Goal: Task Accomplishment & Management: Complete application form

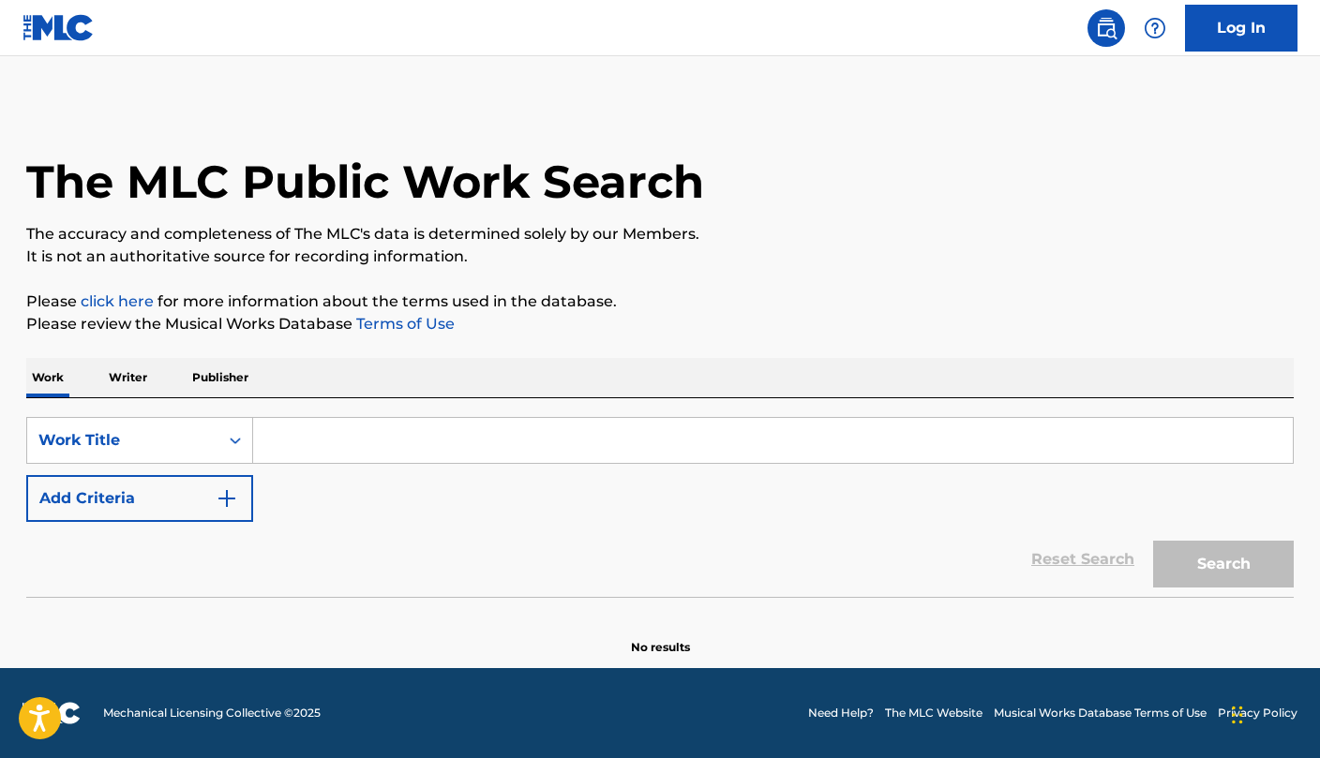
click at [1253, 39] on link "Log In" at bounding box center [1241, 28] width 113 height 47
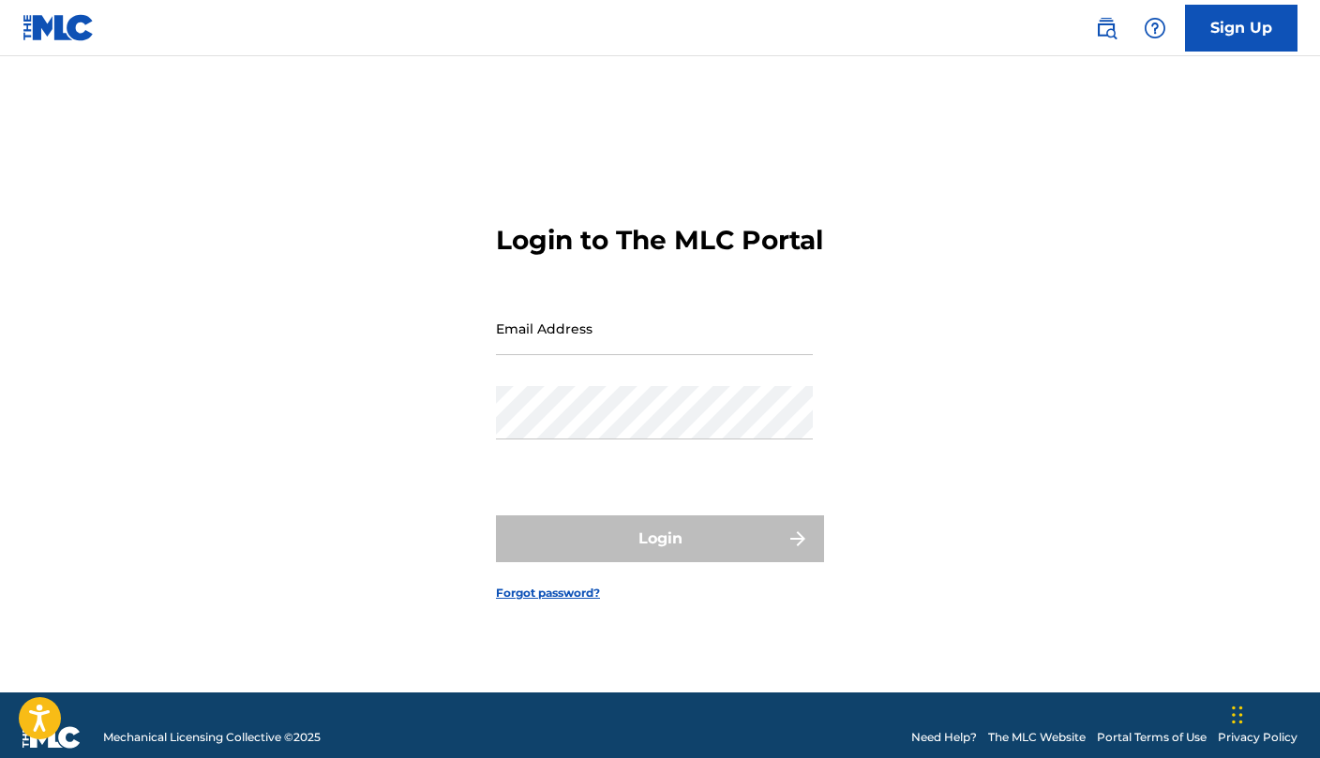
click at [647, 342] on input "Email Address" at bounding box center [654, 328] width 317 height 53
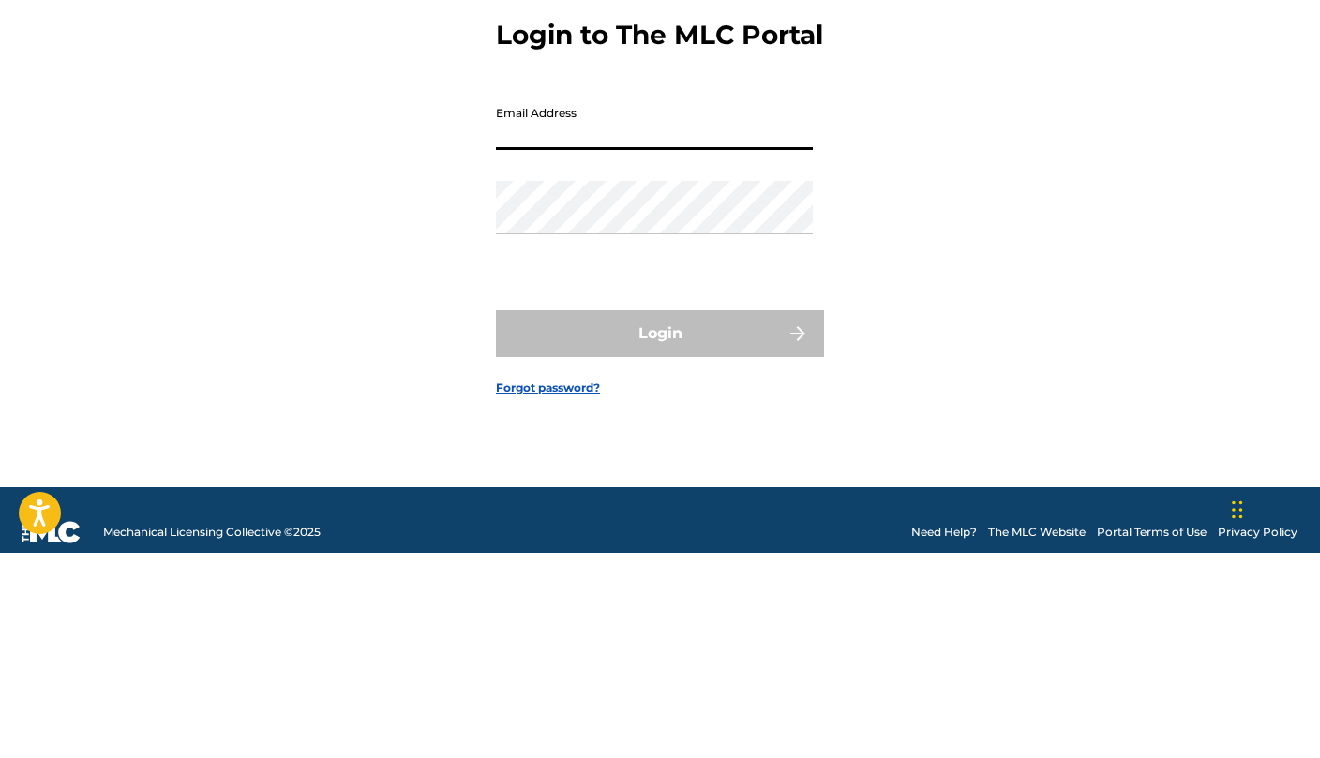
scroll to position [24, 0]
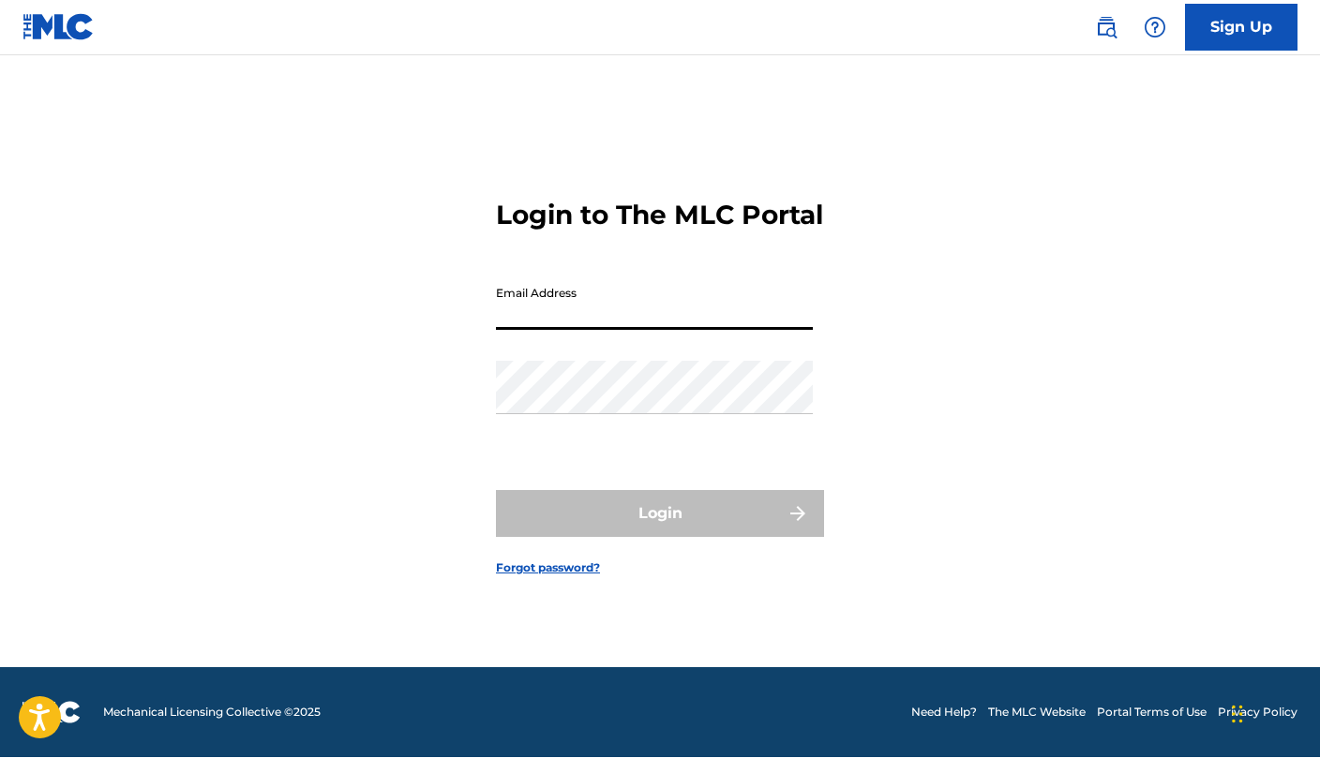
type input "[EMAIL_ADDRESS][DOMAIN_NAME]"
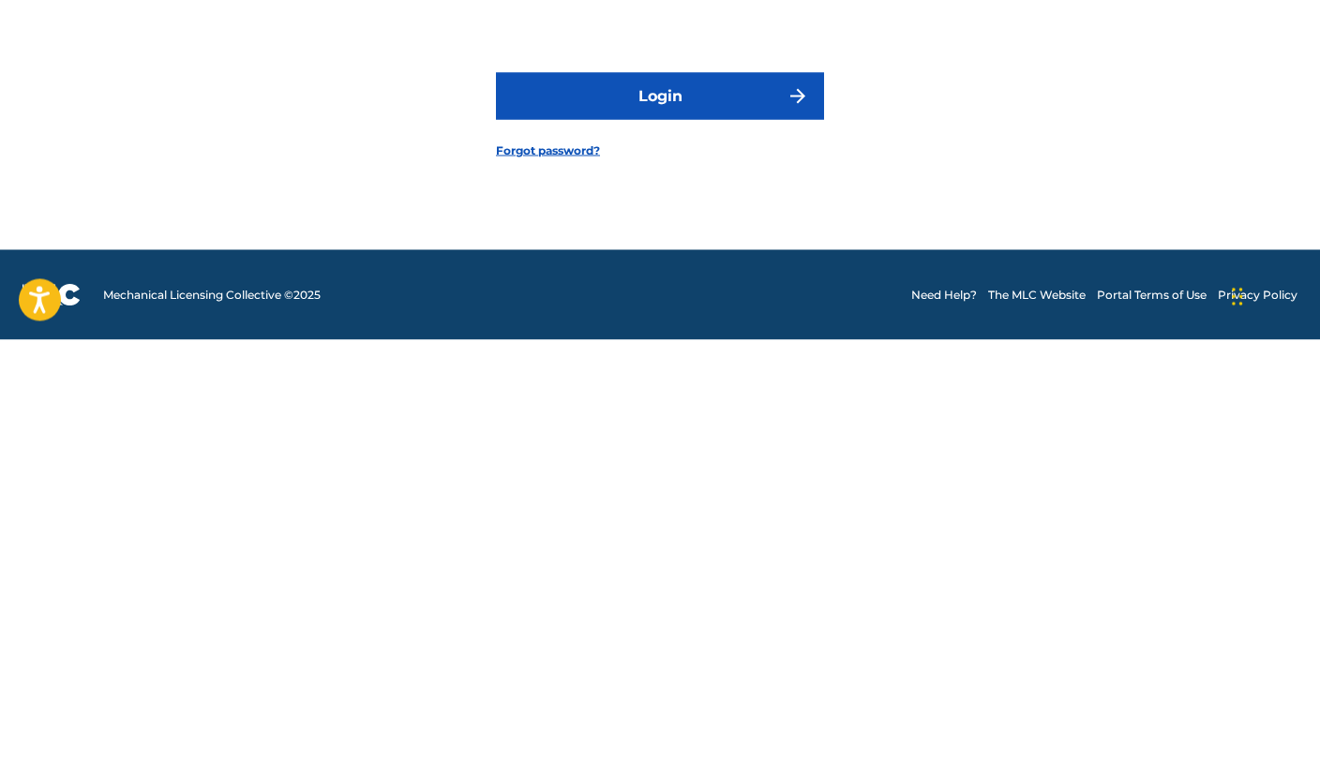
click at [731, 491] on button "Login" at bounding box center [660, 514] width 328 height 47
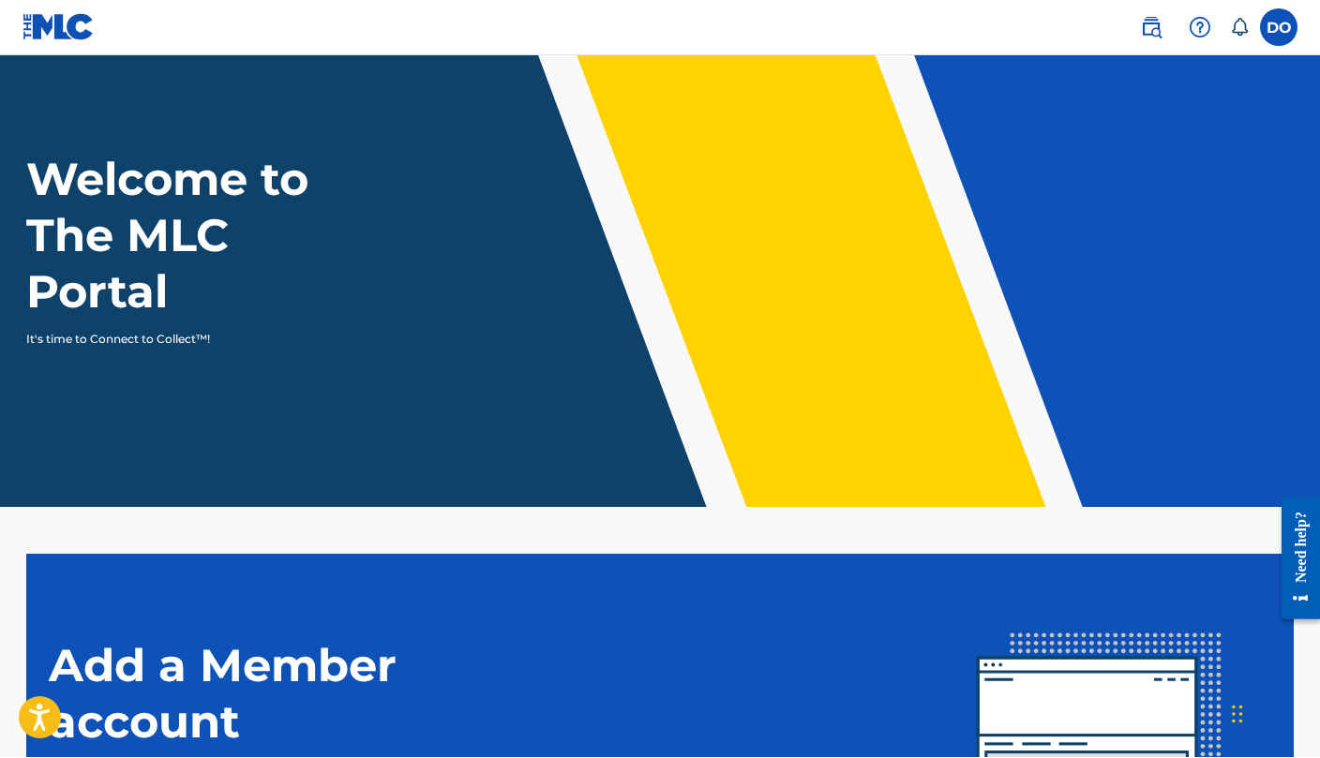
scroll to position [123, 0]
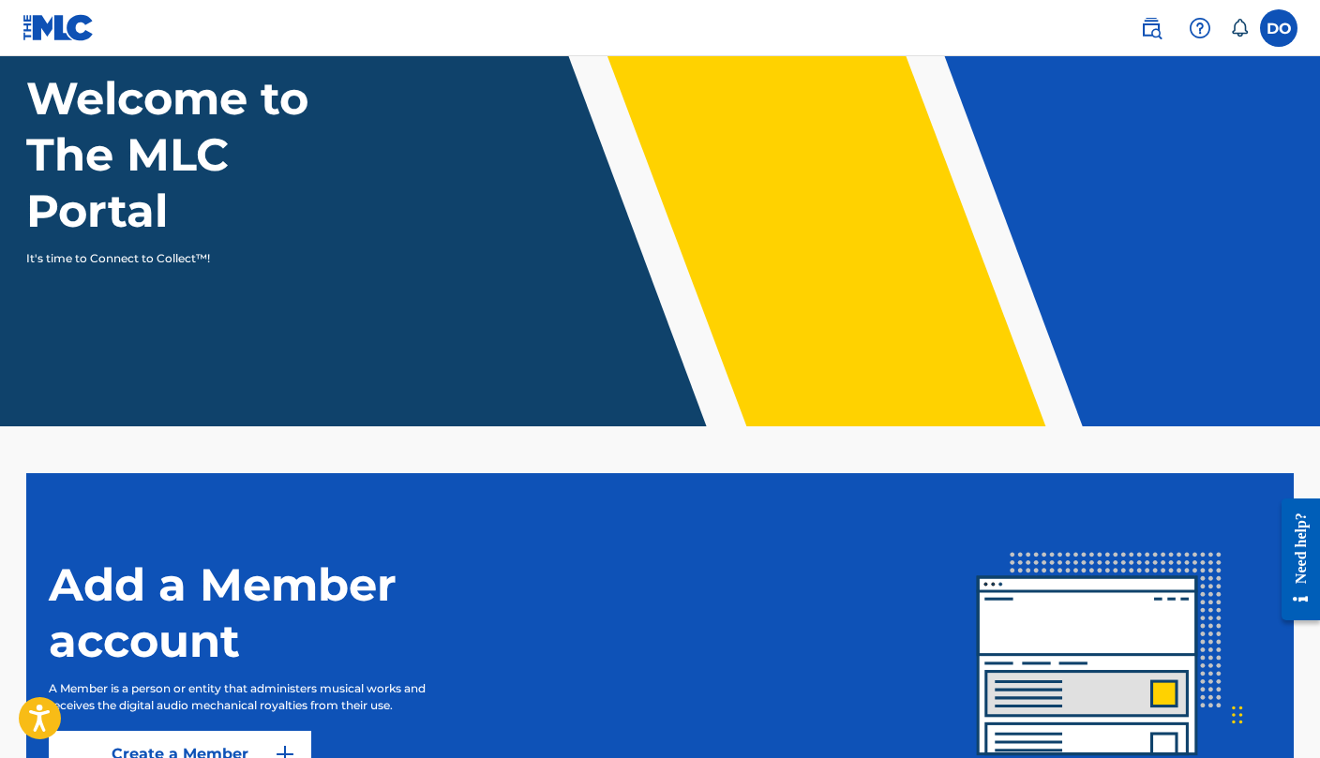
click at [131, 259] on p "It's time to Connect to Collect™!" at bounding box center [188, 258] width 325 height 17
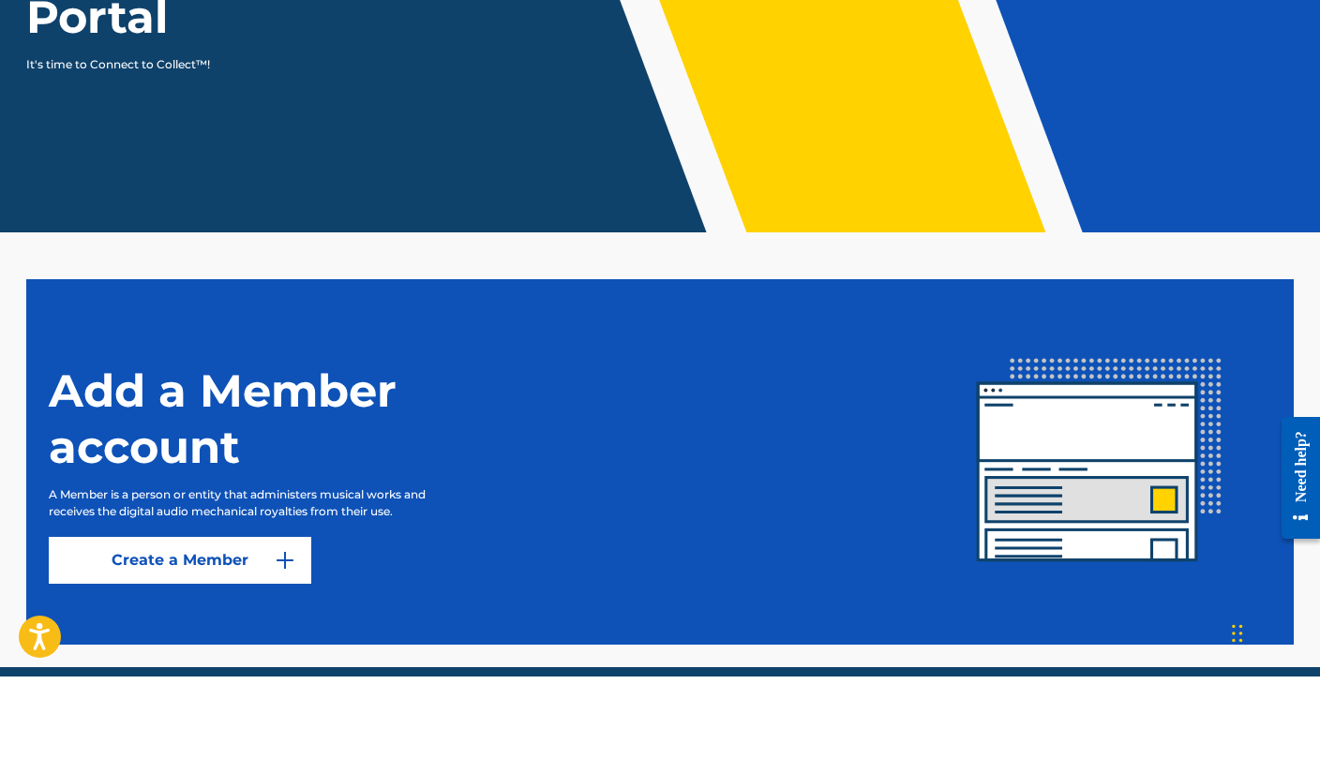
scroll to position [316, 0]
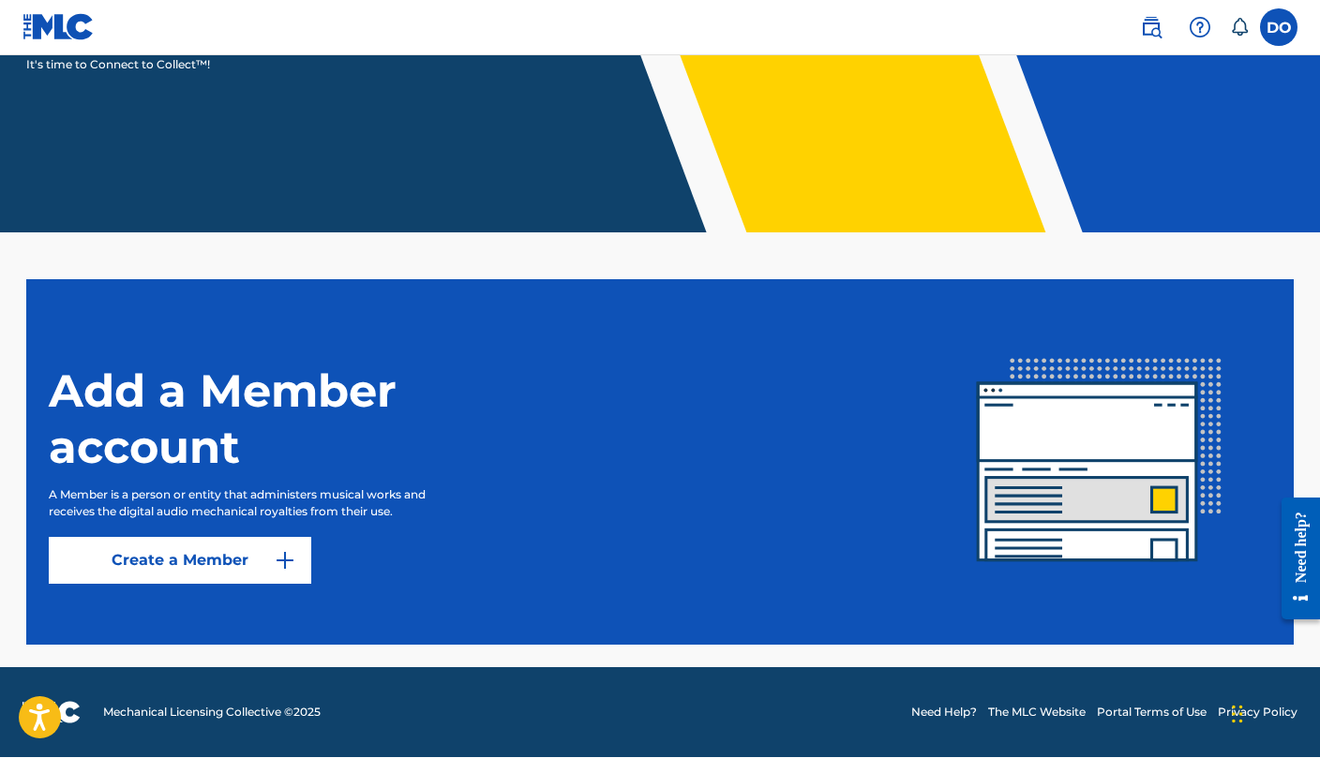
click at [289, 550] on img at bounding box center [285, 561] width 23 height 23
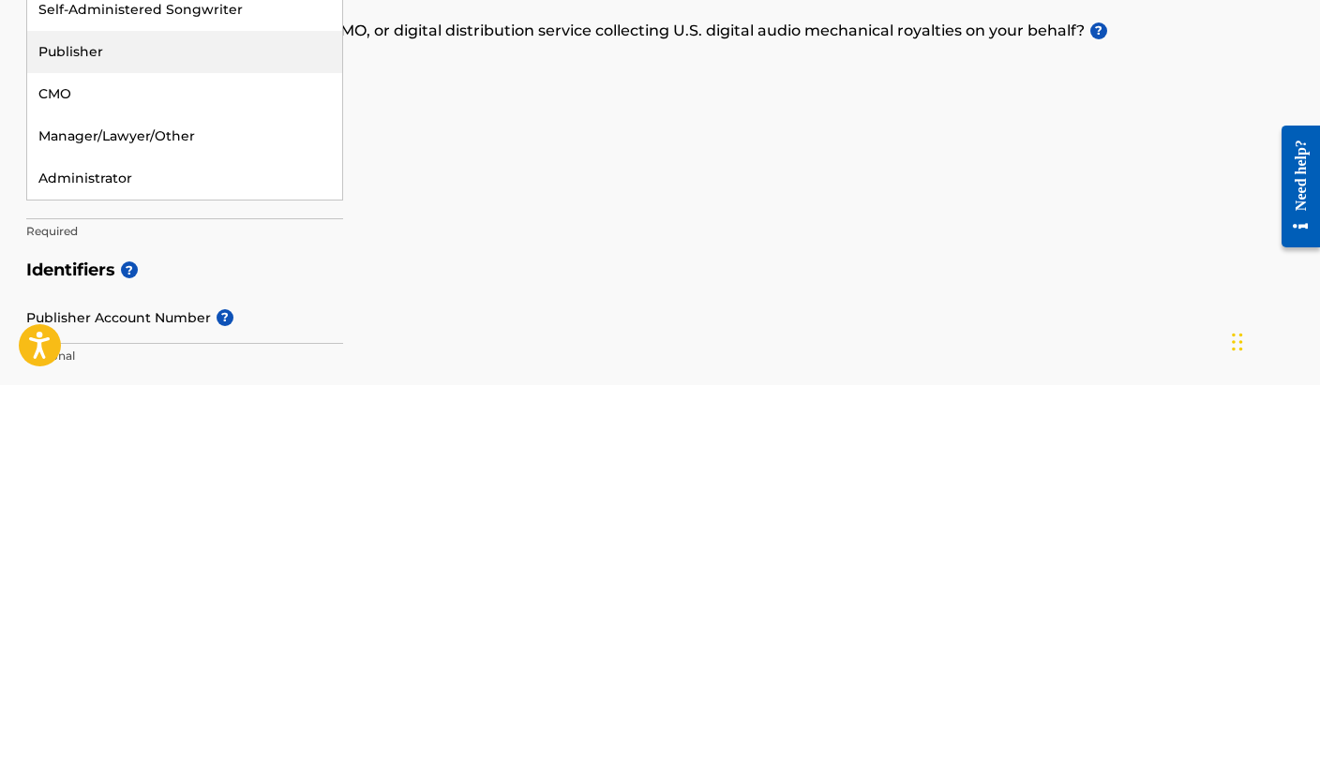
click at [78, 404] on div "Publisher" at bounding box center [184, 425] width 315 height 42
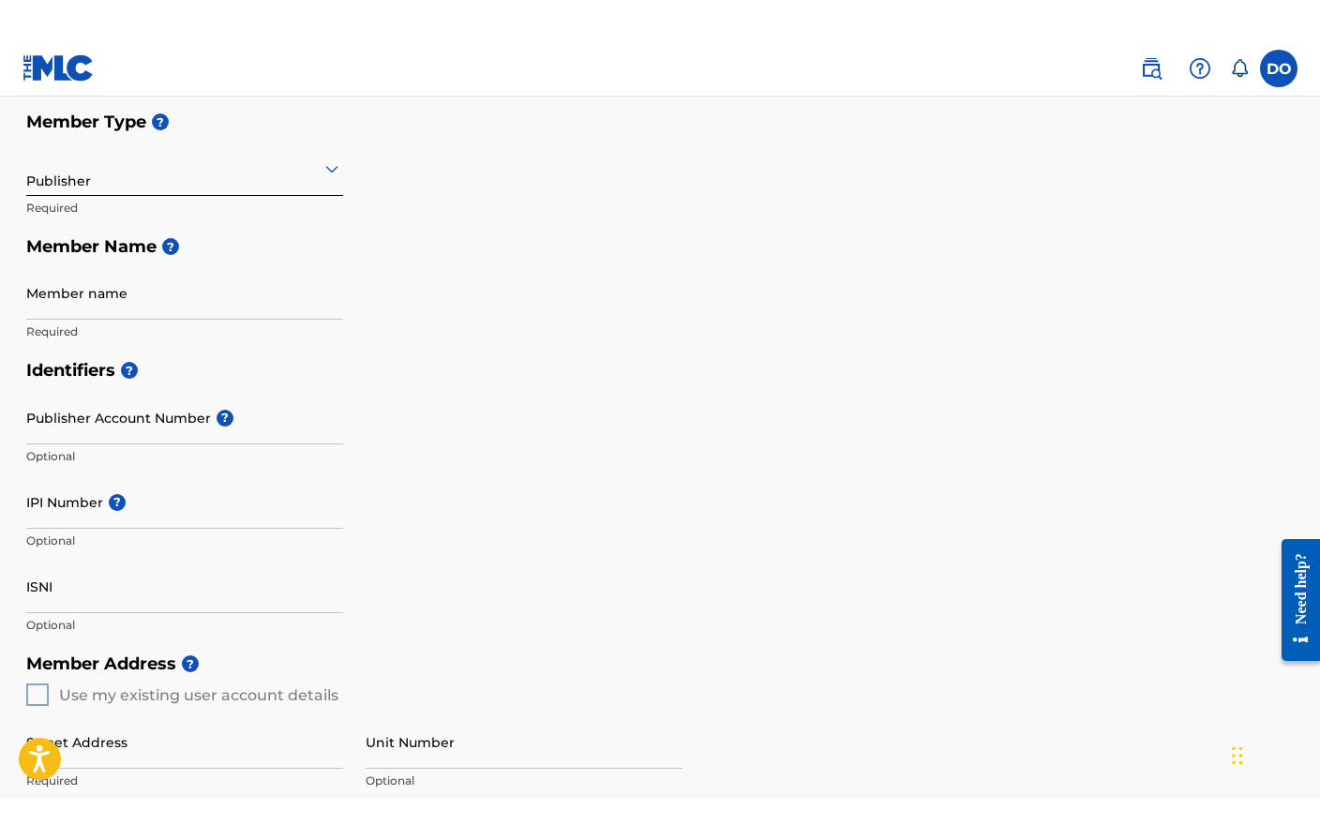
scroll to position [129, 0]
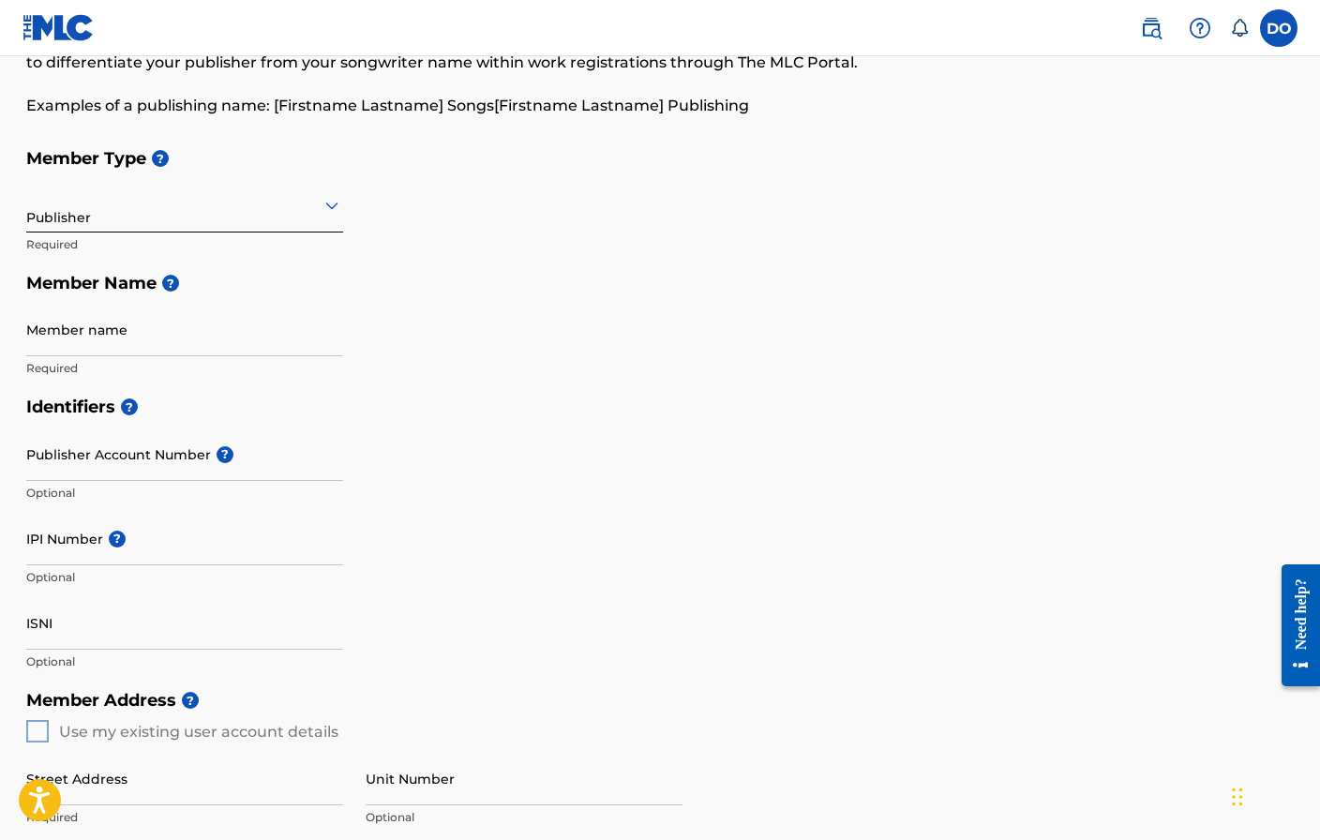
click at [187, 328] on input "Member name" at bounding box center [184, 329] width 317 height 53
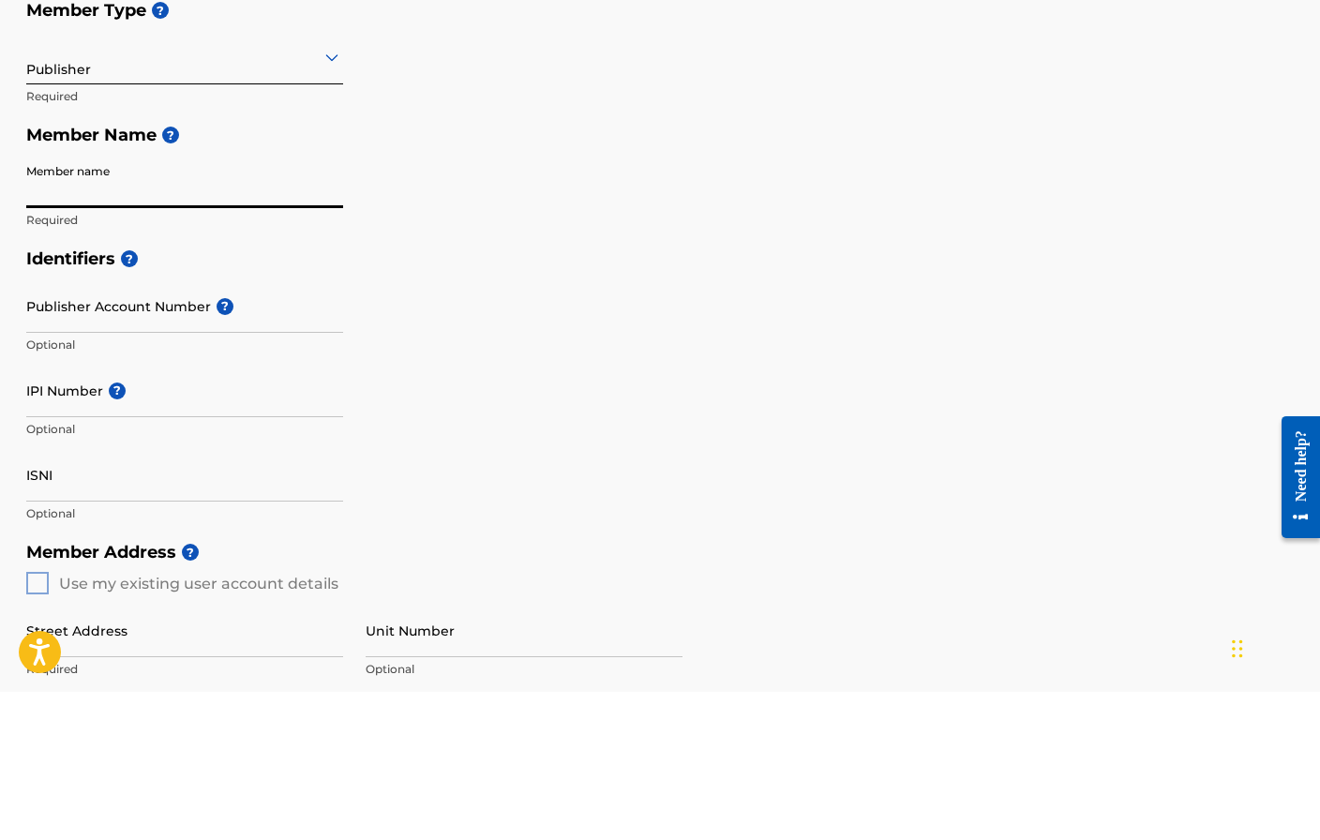
type input "[PERSON_NAME]"
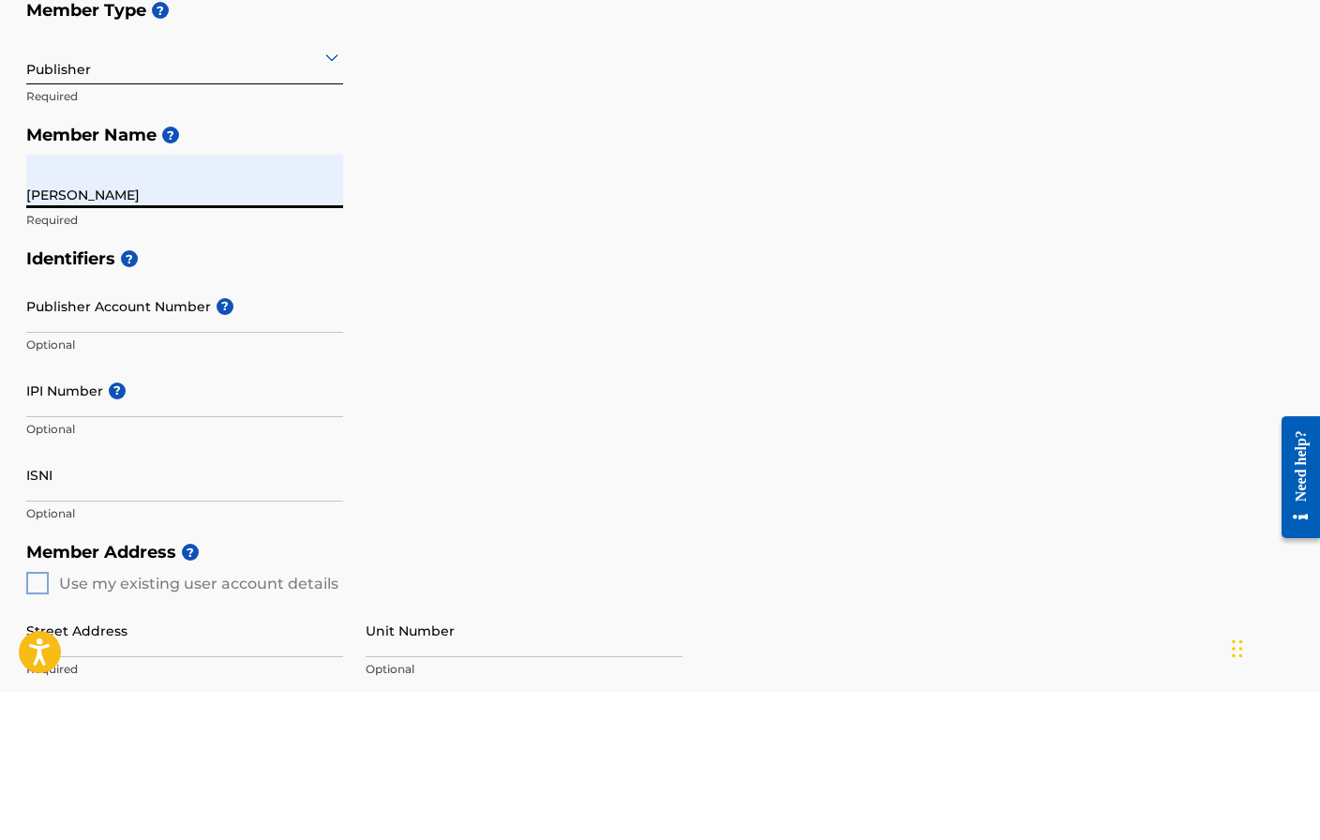
type input "[STREET_ADDRESS]"
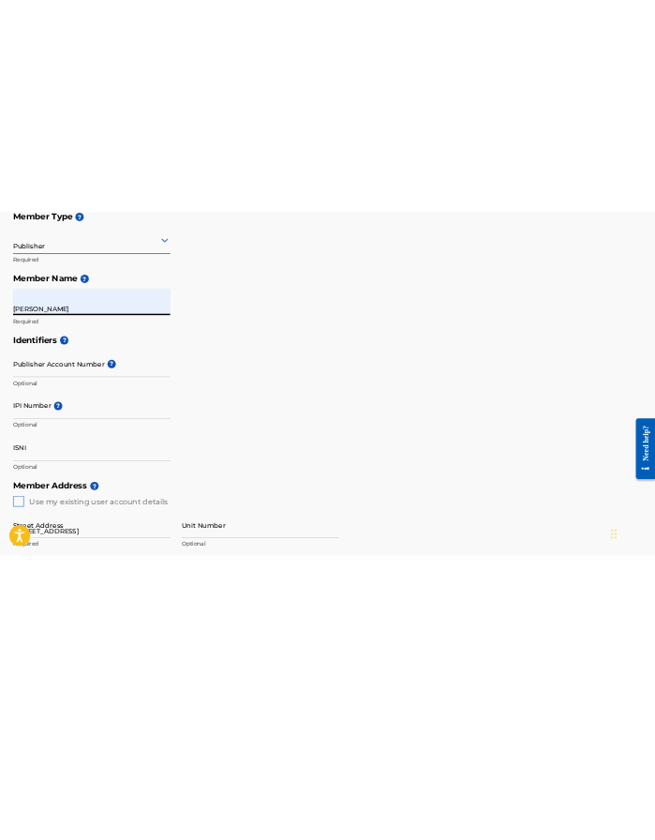
scroll to position [278, 0]
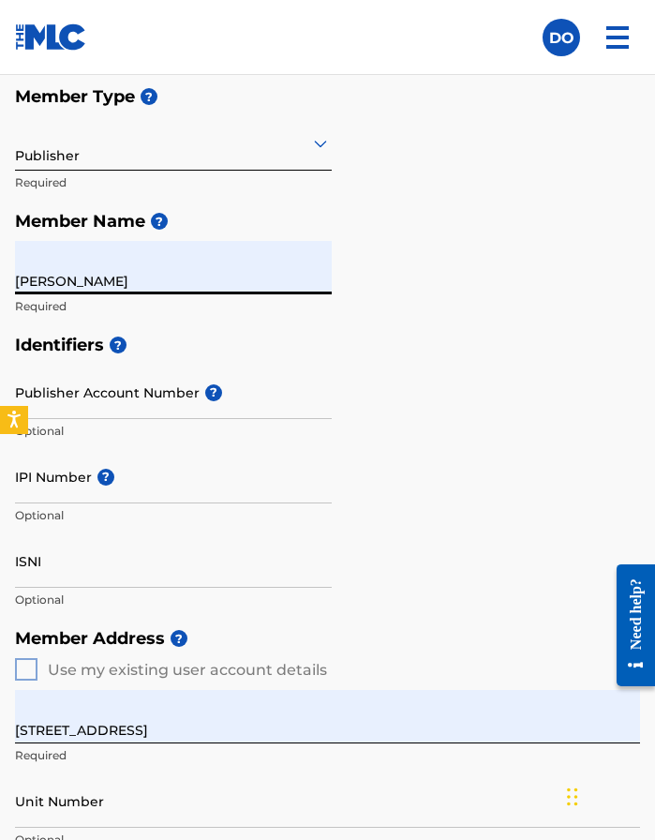
click at [213, 387] on span "?" at bounding box center [213, 392] width 17 height 17
click at [213, 387] on input "Publisher Account Number ?" at bounding box center [173, 392] width 317 height 53
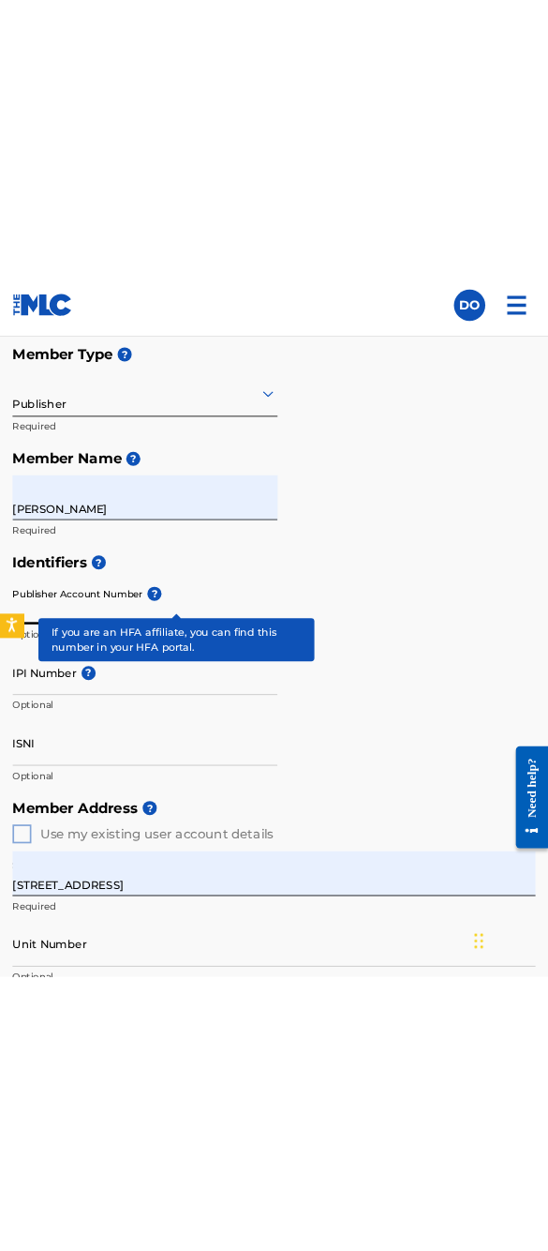
scroll to position [277, 0]
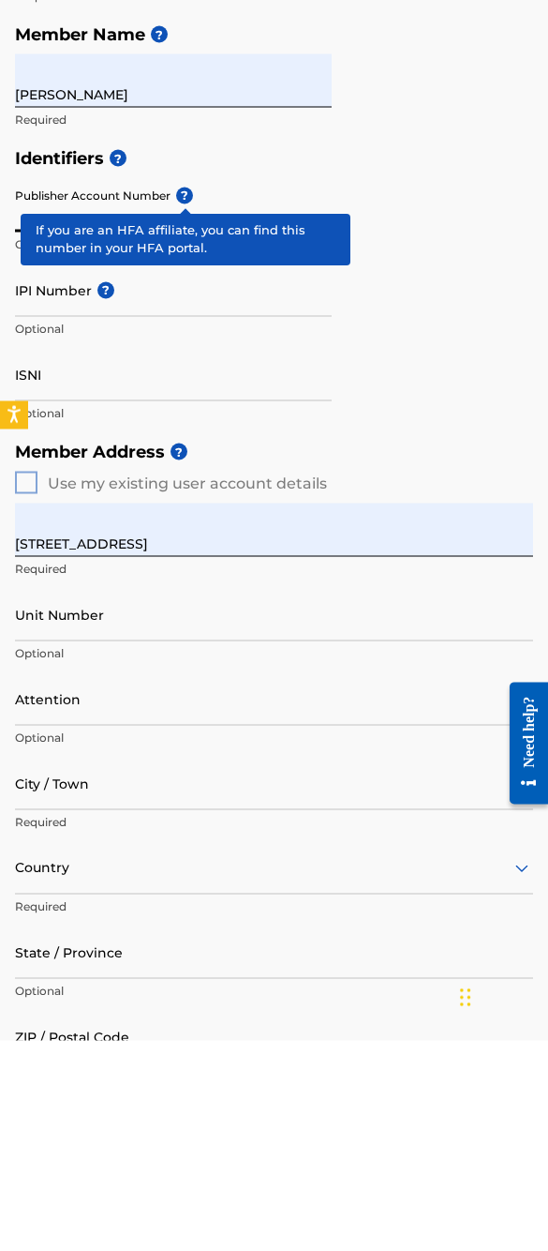
click at [397, 349] on h5 "Identifiers ?" at bounding box center [274, 369] width 518 height 40
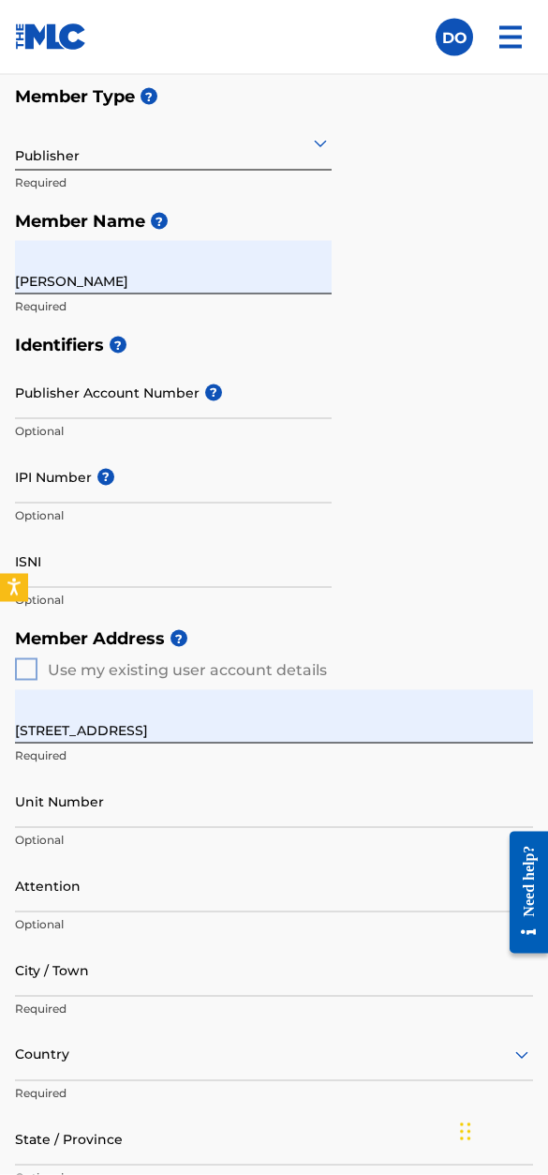
scroll to position [301, 0]
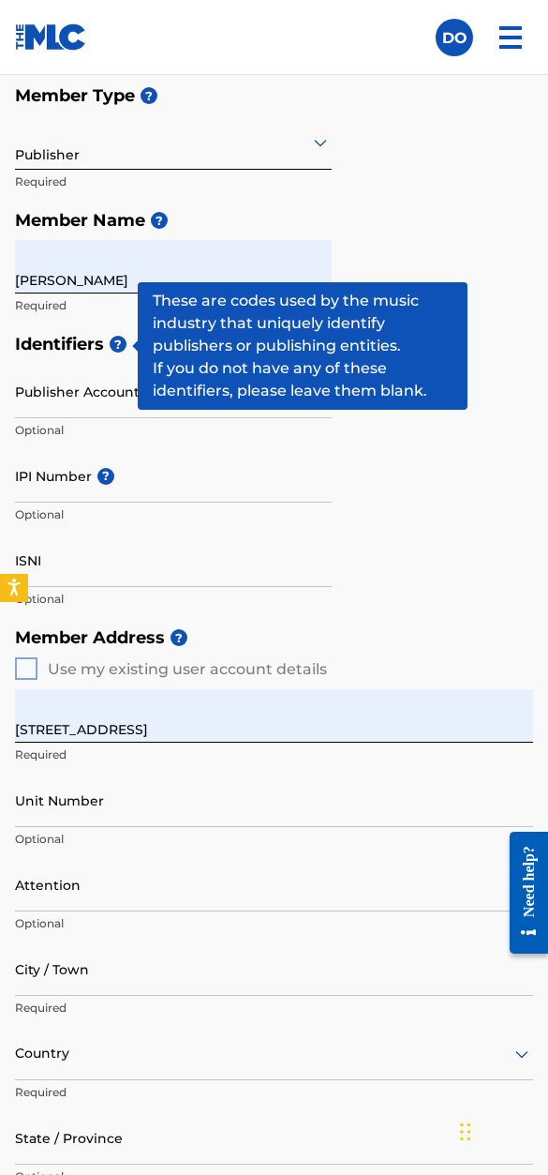
click at [124, 343] on span "?" at bounding box center [118, 344] width 17 height 17
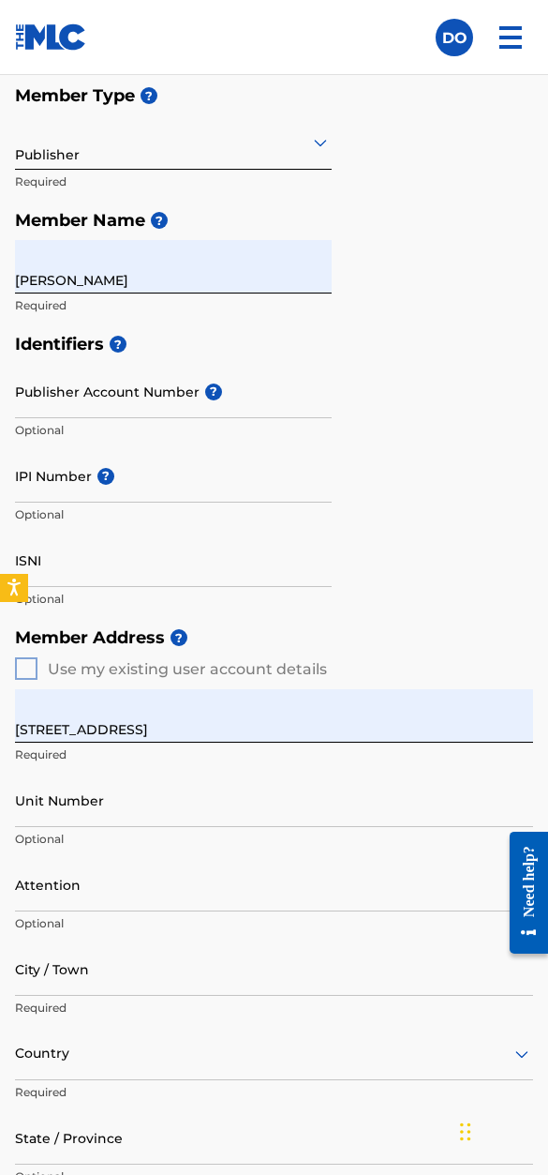
click at [508, 219] on h5 "Member Name ?" at bounding box center [274, 221] width 518 height 40
click at [113, 477] on span "?" at bounding box center [106, 476] width 17 height 17
click at [113, 477] on input "IPI Number ?" at bounding box center [173, 475] width 317 height 53
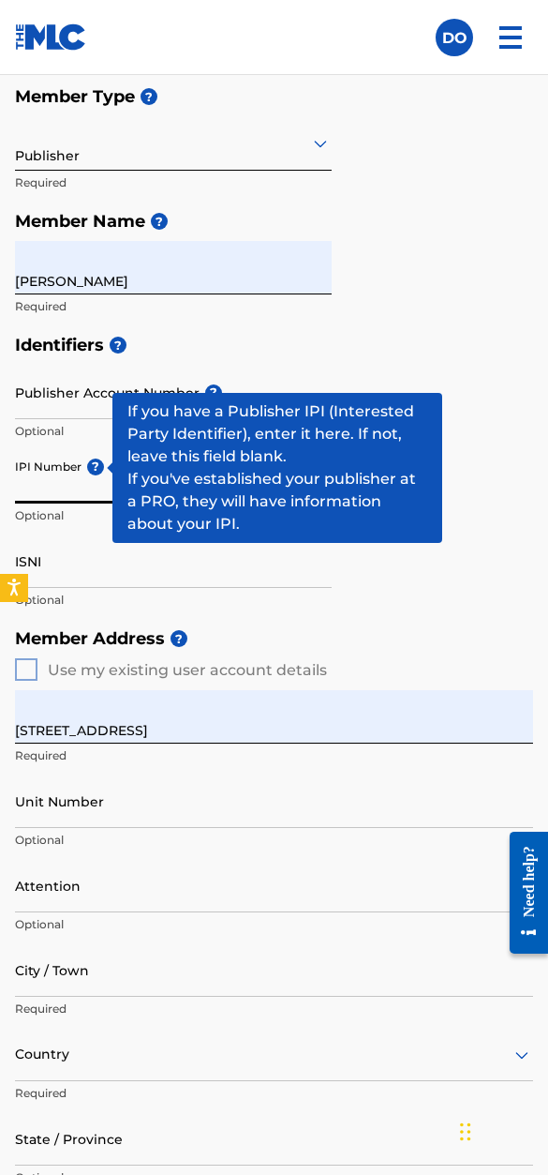
click at [401, 321] on div "Member Type ? Publisher Required Member Name ? Member name [PERSON_NAME] Requir…" at bounding box center [274, 201] width 518 height 248
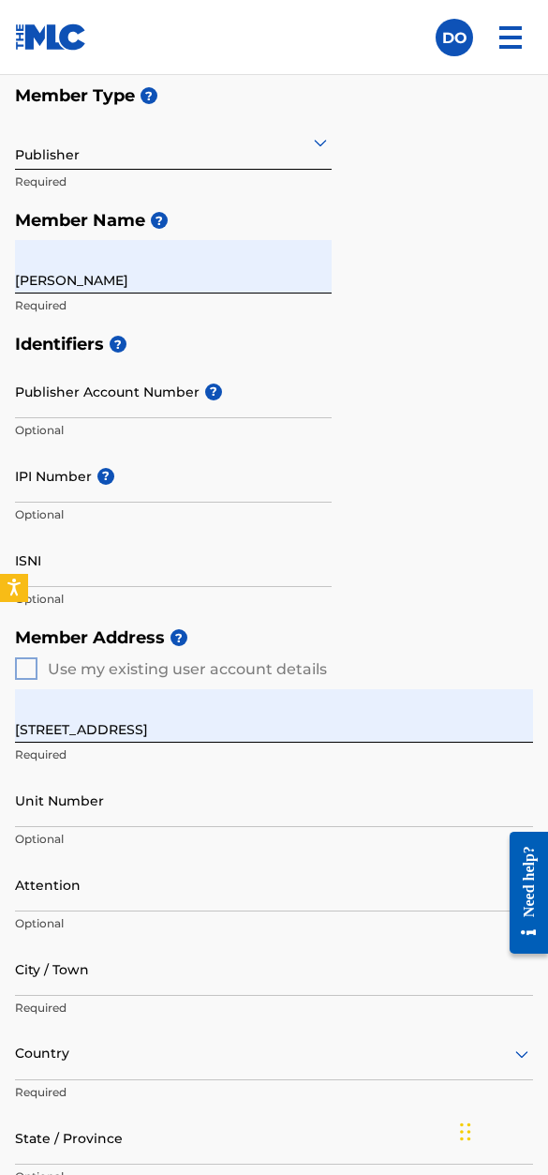
click at [184, 486] on input "IPI Number ?" at bounding box center [173, 475] width 317 height 53
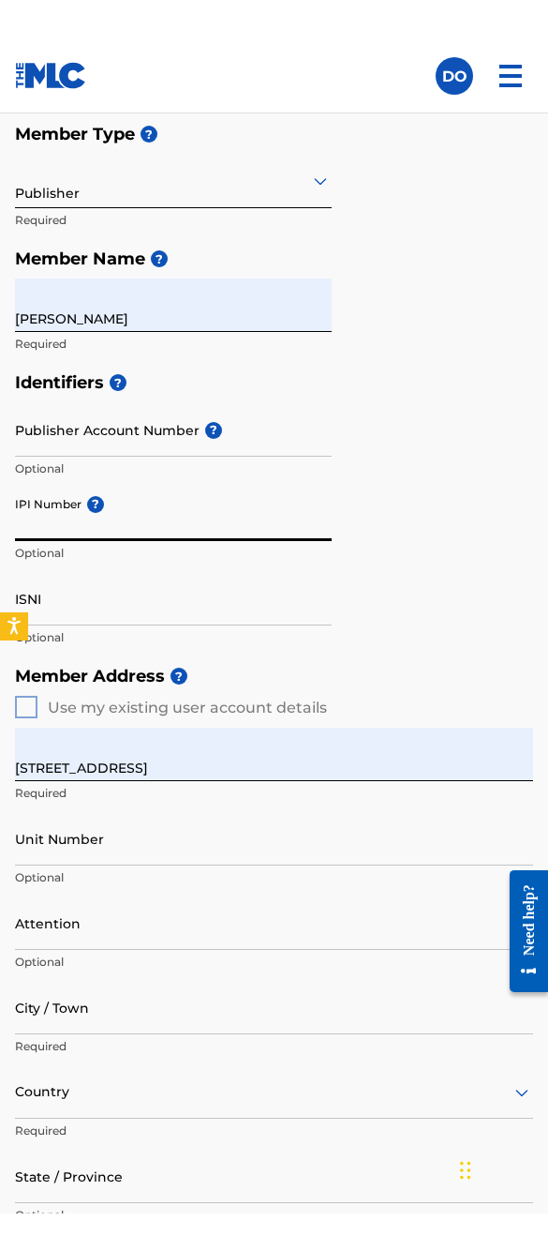
scroll to position [300, 0]
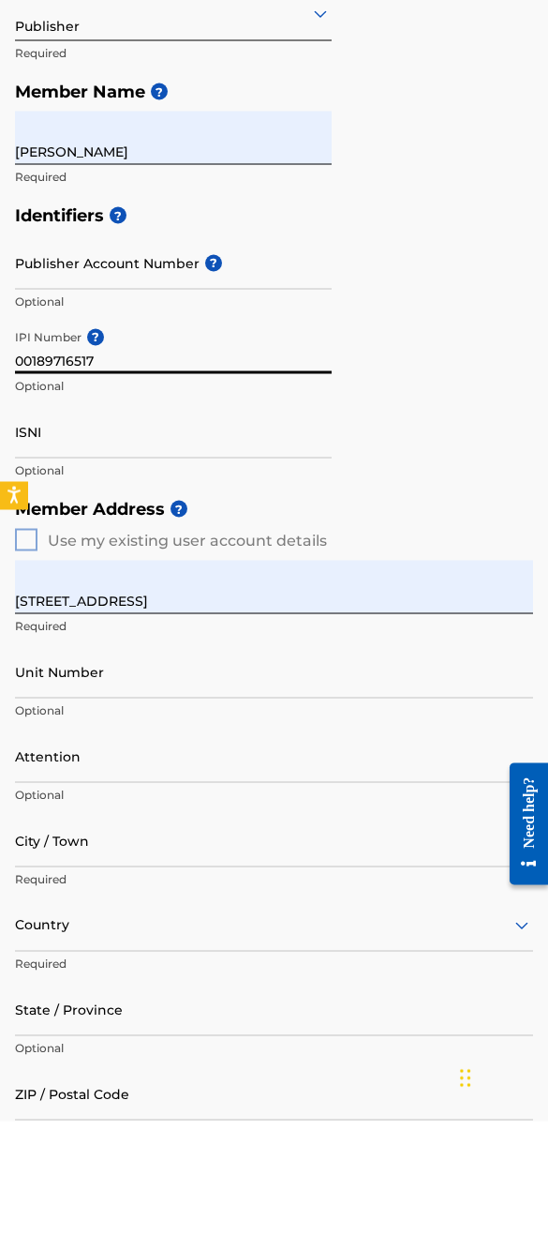
type input "00189716517"
click at [108, 534] on input "ISNI" at bounding box center [173, 560] width 317 height 53
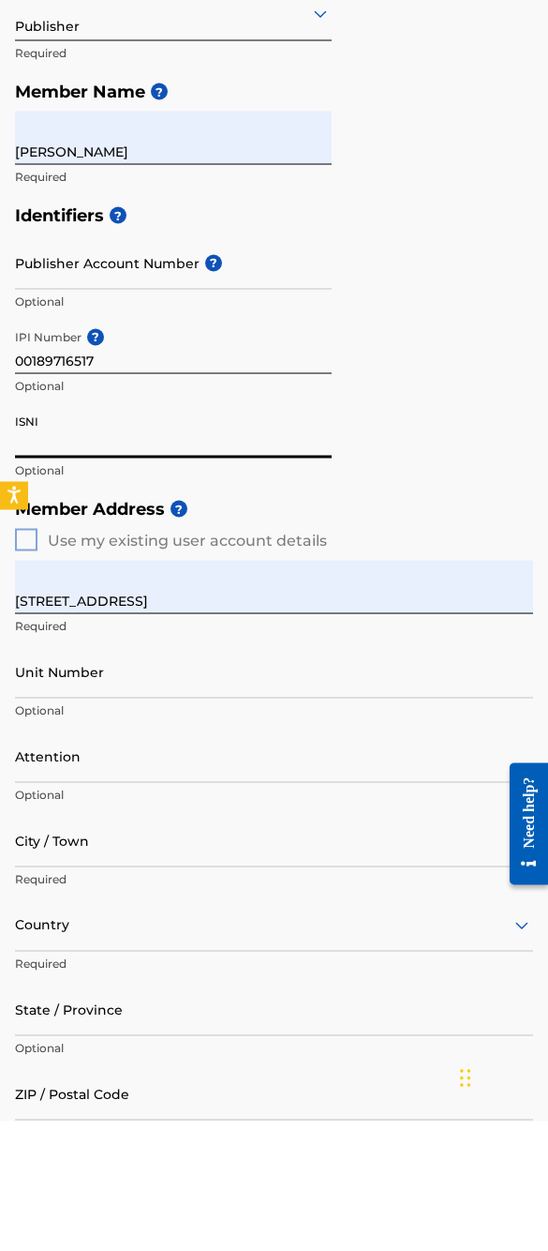
click at [34, 619] on div "Member Address ? Use my existing user account details Street Address [STREET_AD…" at bounding box center [274, 960] width 518 height 682
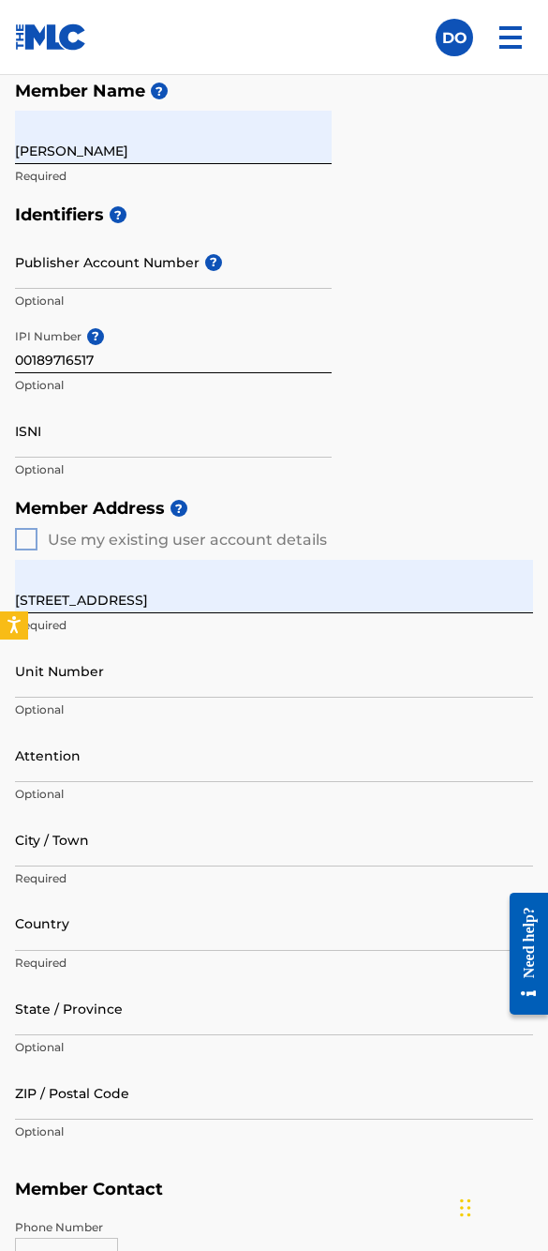
click at [35, 535] on div "Member Address ? Use my existing user account details Street Address [STREET_AD…" at bounding box center [274, 829] width 518 height 682
click at [47, 528] on div "Member Address ? Use my existing user account details Street Address [STREET_AD…" at bounding box center [274, 829] width 518 height 682
click at [377, 534] on div "Member Address ? Use my existing user account details Street Address [STREET_AD…" at bounding box center [274, 829] width 518 height 682
click at [175, 503] on span "?" at bounding box center [179, 508] width 17 height 17
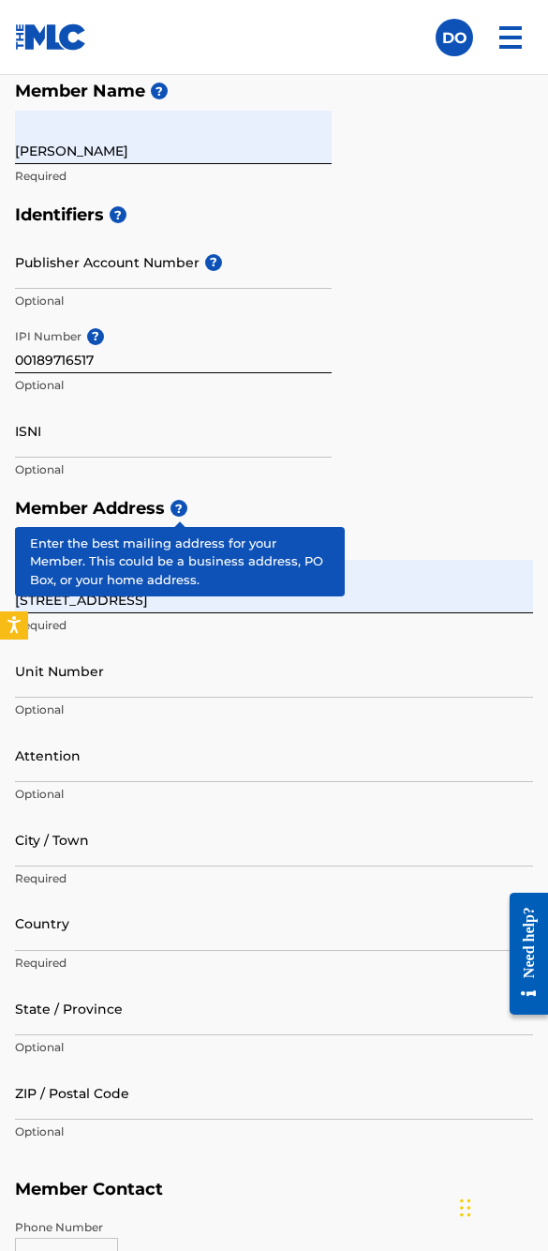
click at [404, 494] on h5 "Member Address ?" at bounding box center [274, 508] width 518 height 40
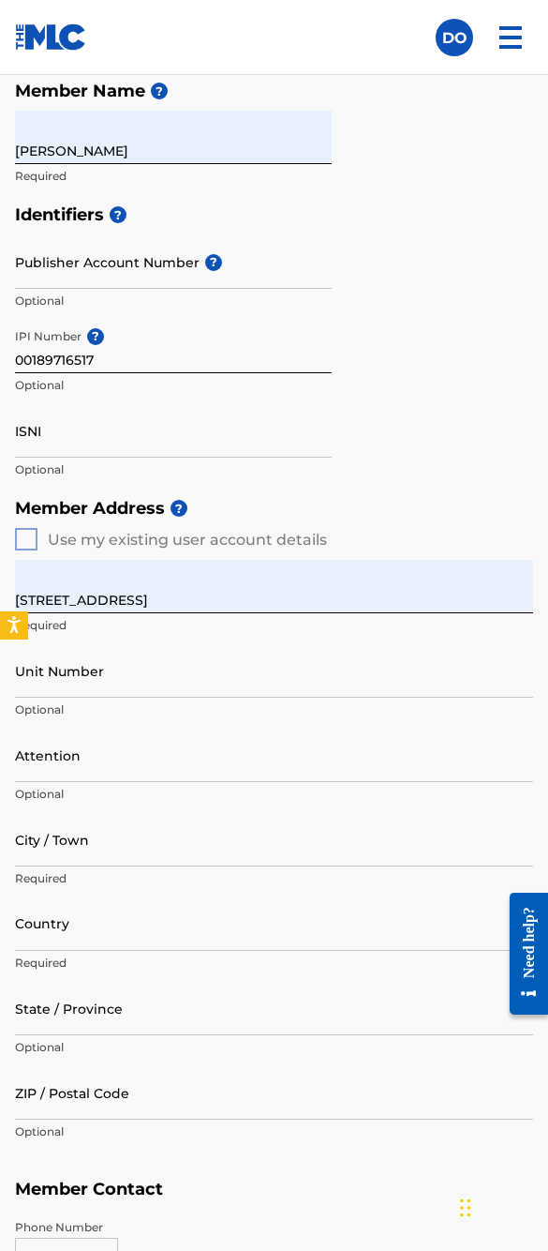
click at [237, 604] on input "[STREET_ADDRESS]" at bounding box center [274, 586] width 518 height 53
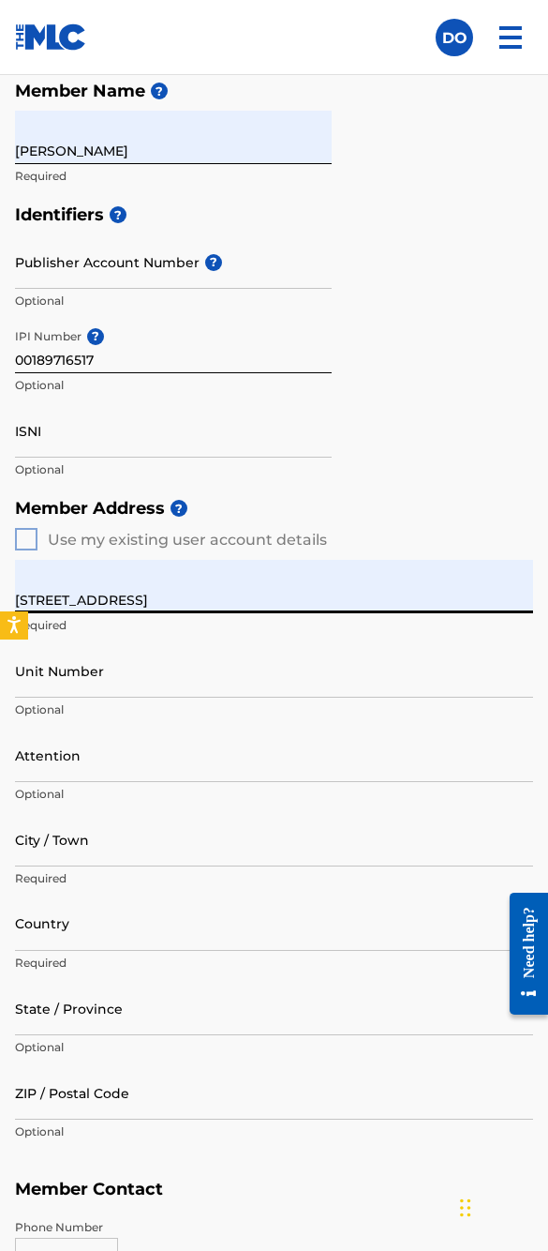
scroll to position [429, 0]
type input "[STREET_ADDRESS]"
click at [169, 753] on input "Attention" at bounding box center [274, 755] width 518 height 53
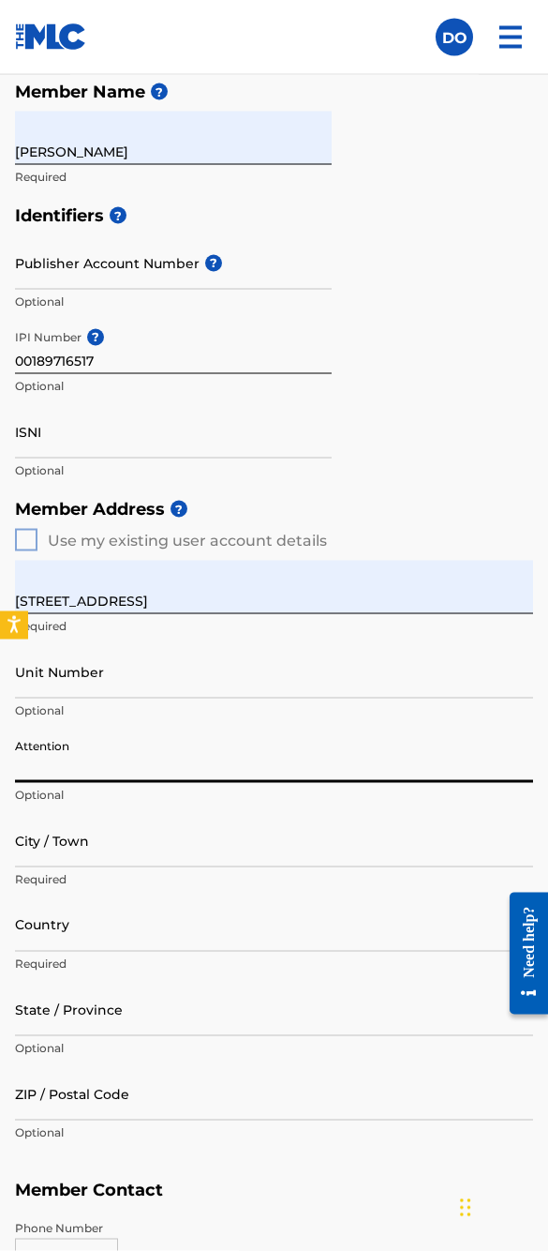
type input "[PERSON_NAME]"
type input "Casa Grande"
type input "[GEOGRAPHIC_DATA]"
type input "AZ"
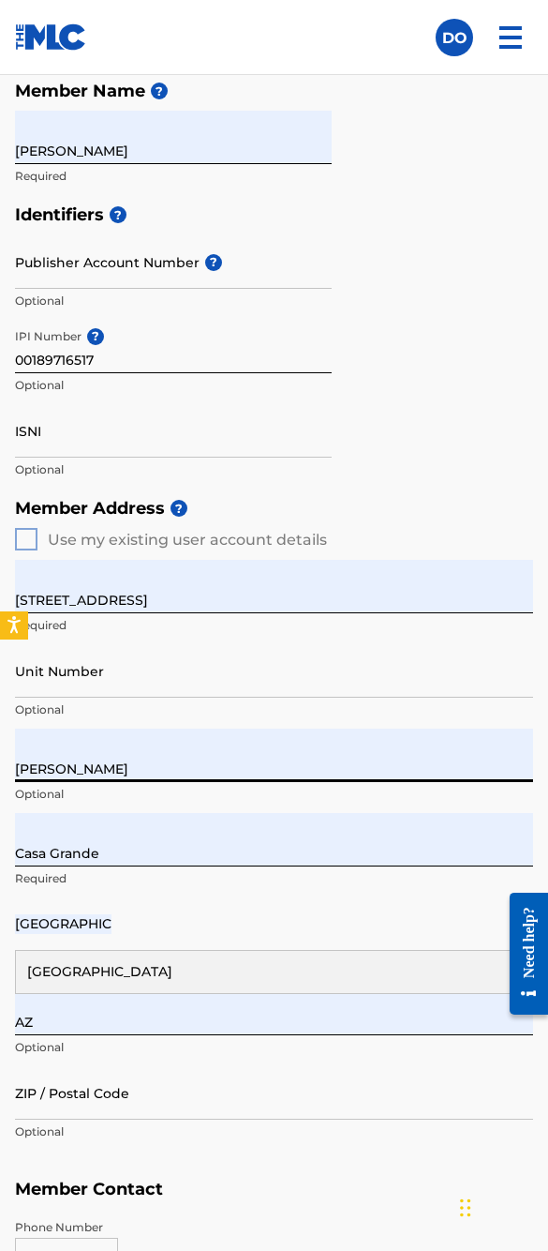
type input "85194"
type input "1"
type input "619"
type input "3447791"
type input "[EMAIL_ADDRESS][DOMAIN_NAME]"
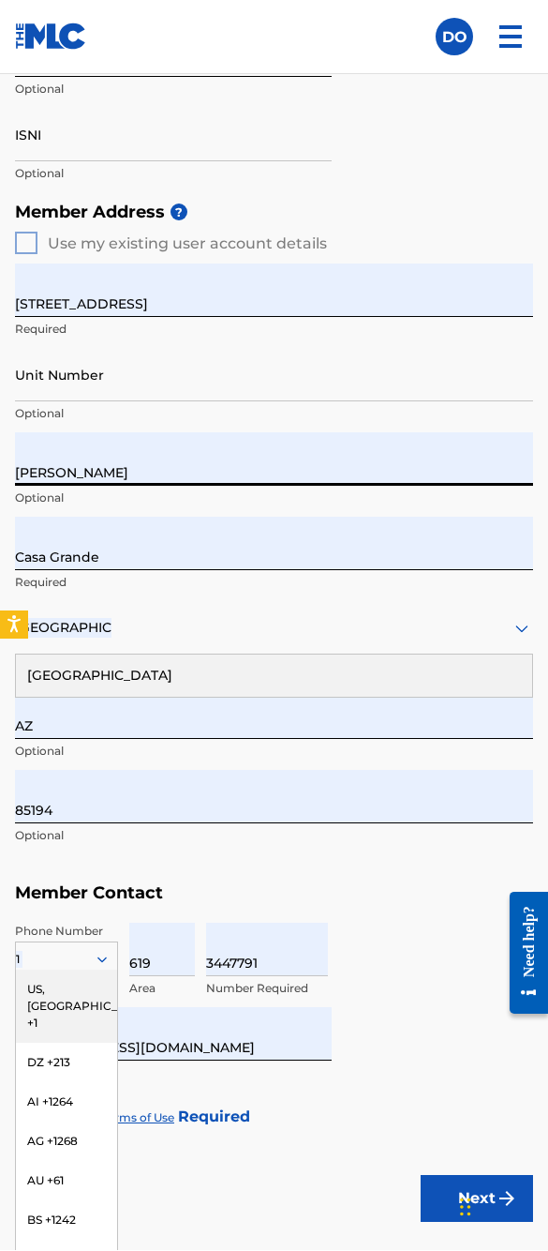
scroll to position [752, 0]
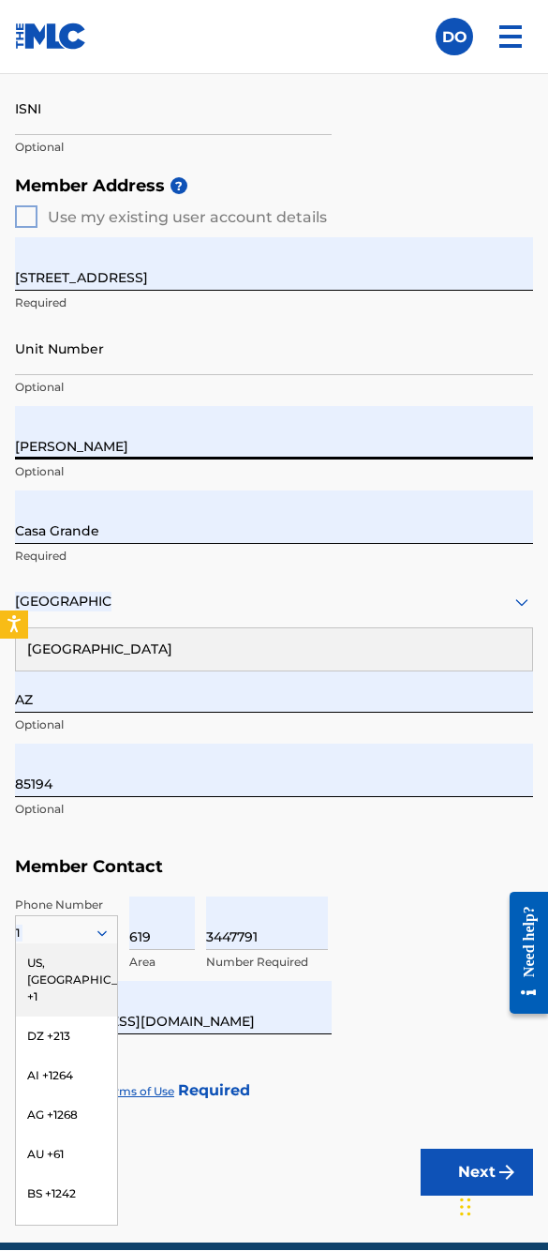
click at [70, 758] on div "US, [GEOGRAPHIC_DATA] +1" at bounding box center [66, 980] width 101 height 73
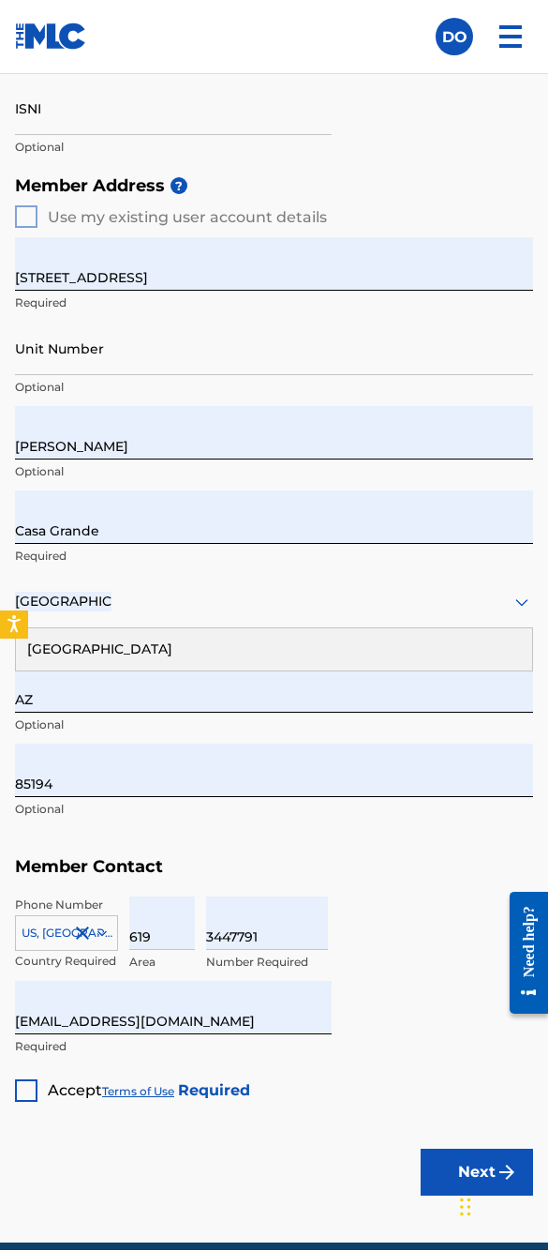
click at [28, 758] on div at bounding box center [26, 1091] width 23 height 23
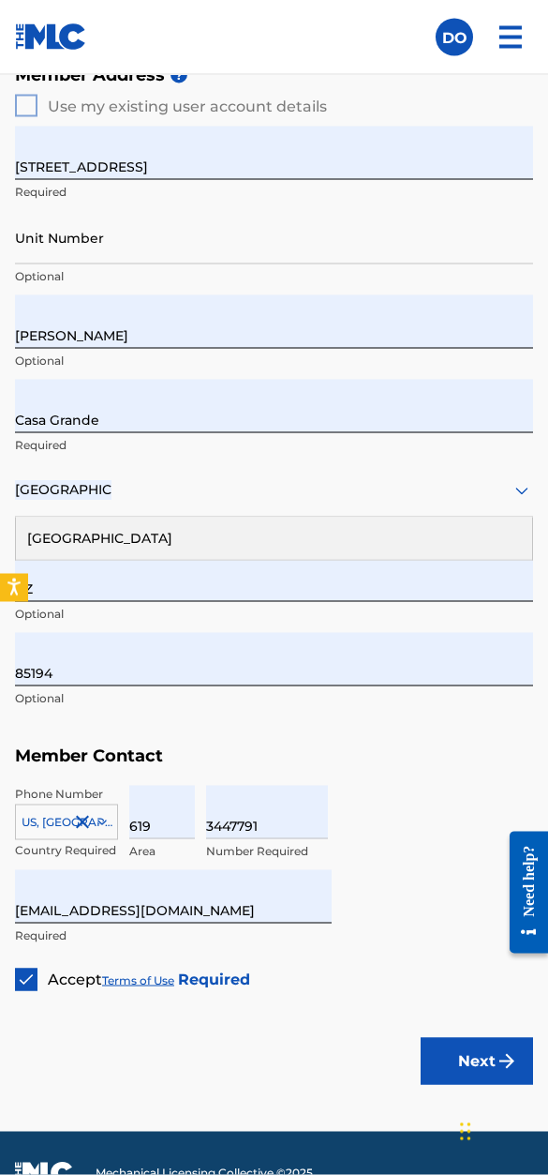
scroll to position [899, 0]
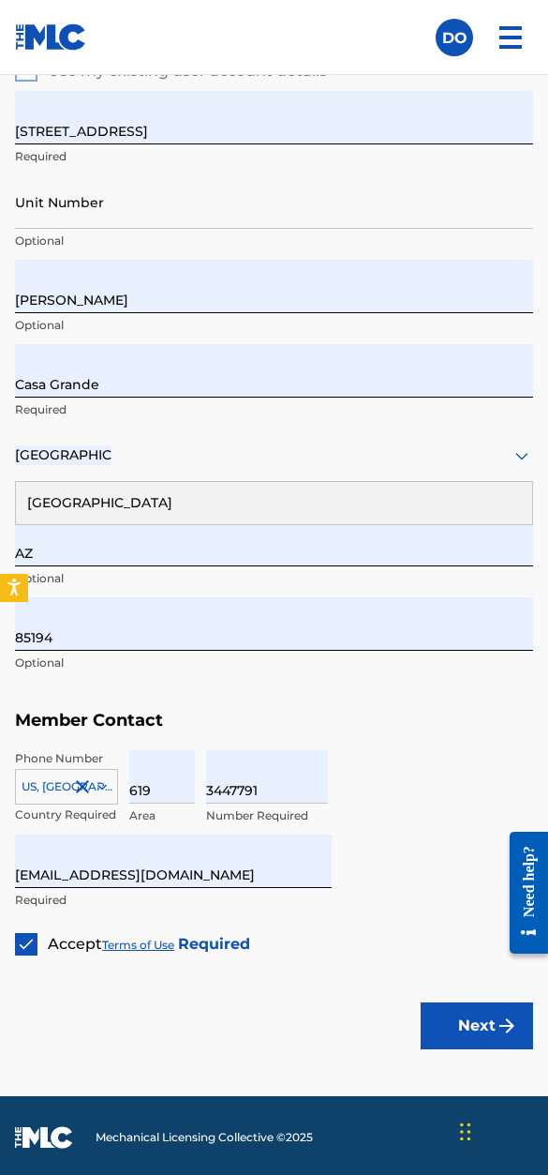
click at [492, 758] on button "Next" at bounding box center [477, 1025] width 113 height 47
click at [485, 758] on button "Next" at bounding box center [477, 1025] width 113 height 47
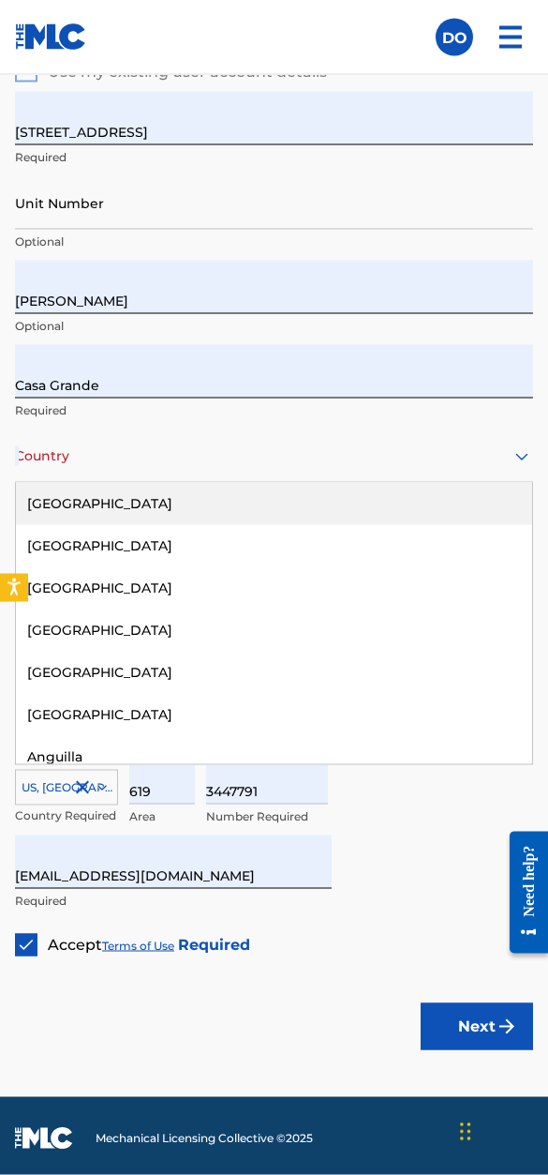
scroll to position [0, 0]
click at [128, 497] on div "[GEOGRAPHIC_DATA]" at bounding box center [274, 504] width 517 height 42
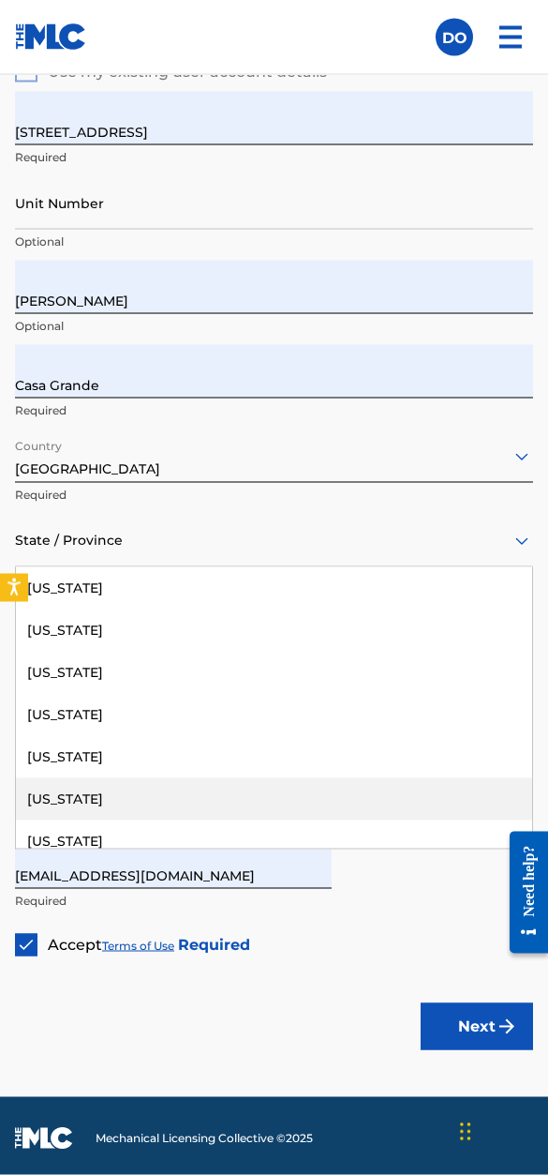
click at [87, 758] on div "[US_STATE]" at bounding box center [274, 799] width 517 height 42
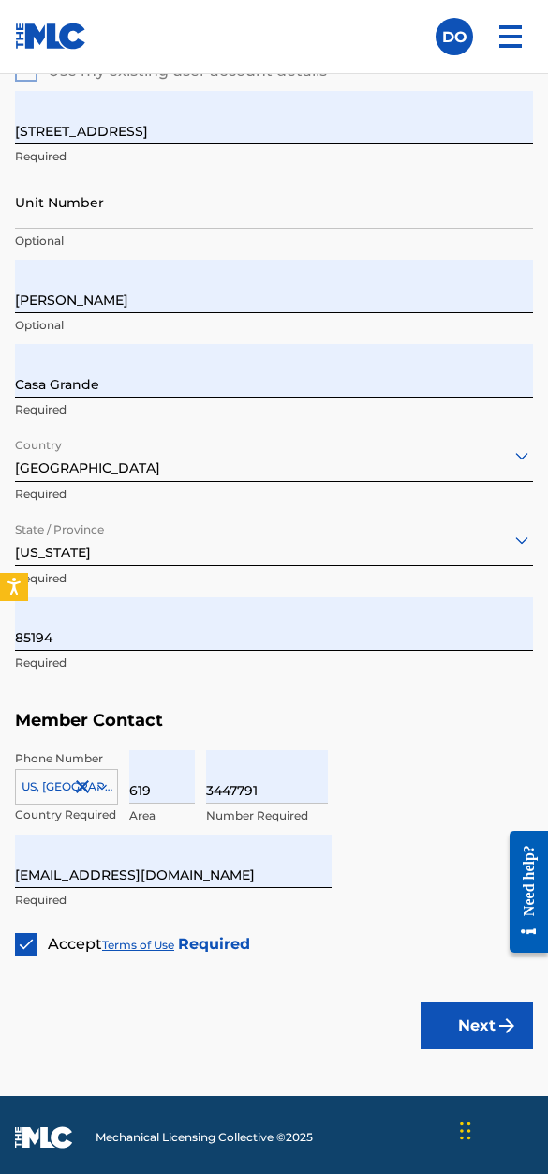
click at [503, 758] on img "submit" at bounding box center [507, 1026] width 23 height 23
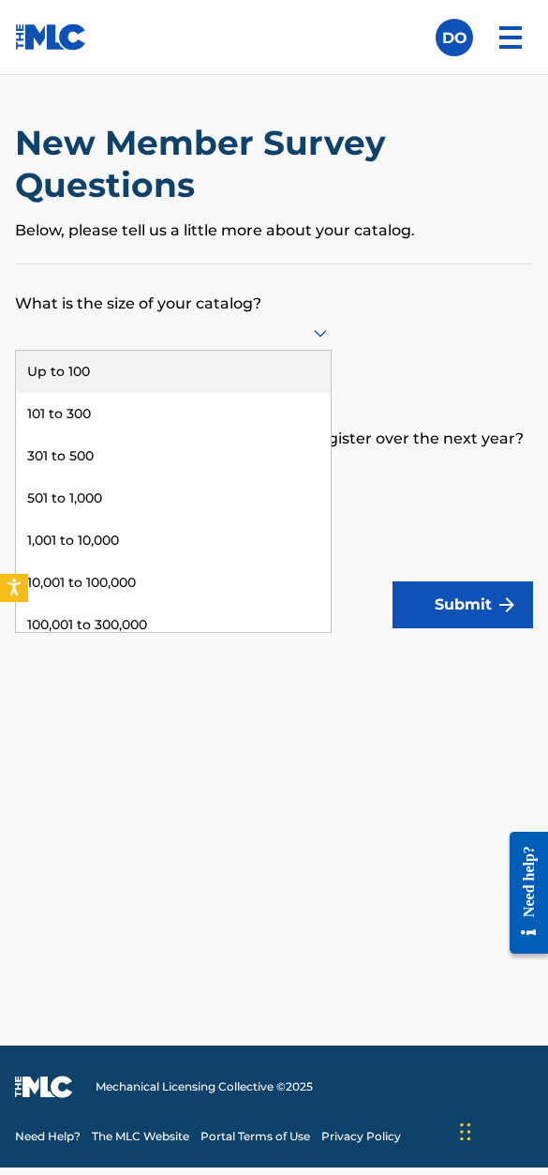
click at [93, 385] on div "Up to 100" at bounding box center [173, 372] width 315 height 42
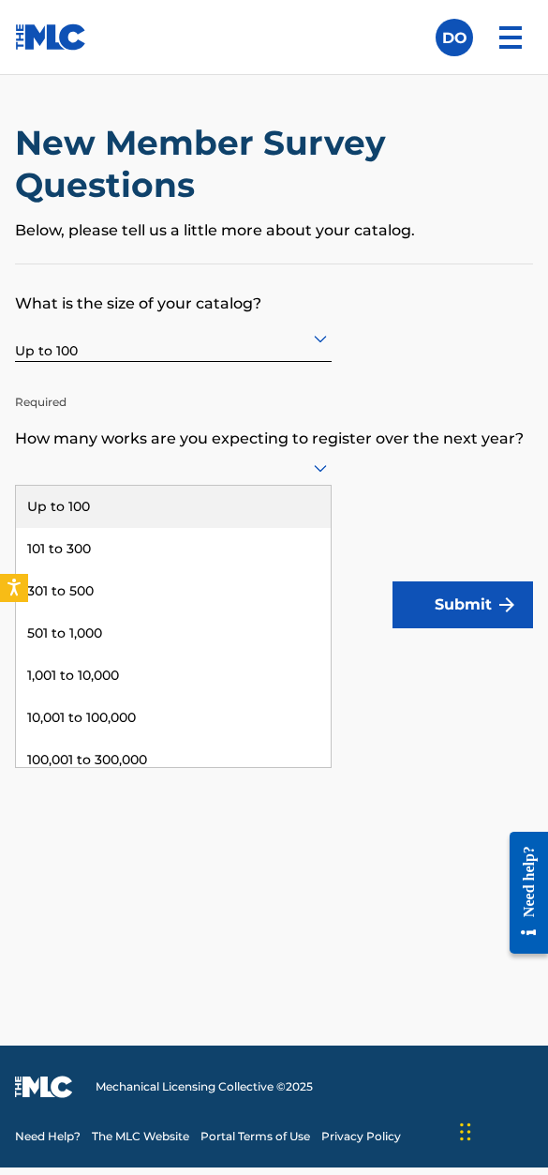
click at [92, 527] on div "Up to 100" at bounding box center [173, 507] width 315 height 42
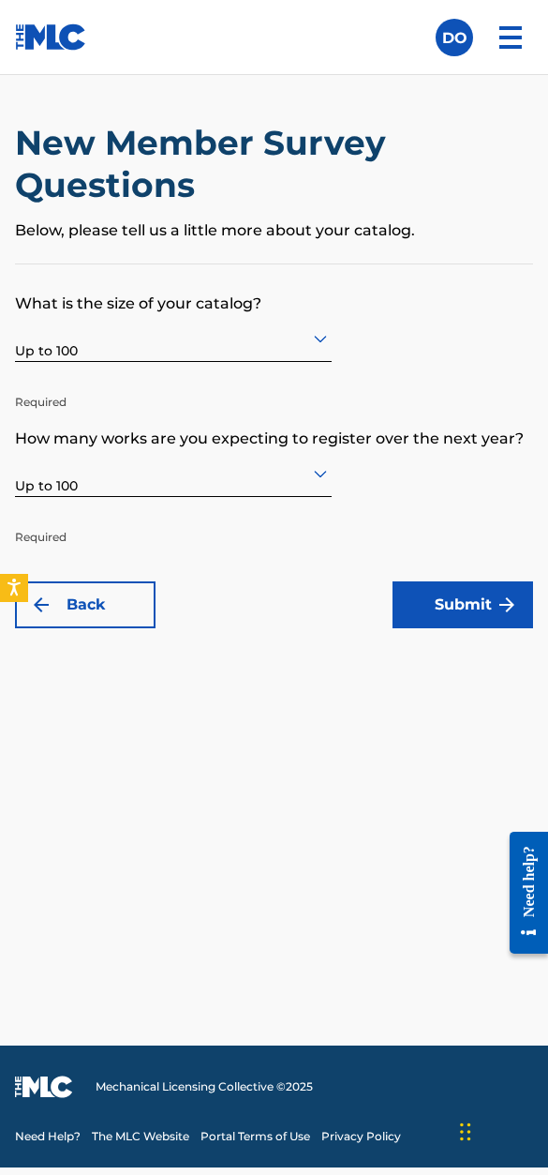
click at [499, 611] on img "submit" at bounding box center [507, 604] width 23 height 23
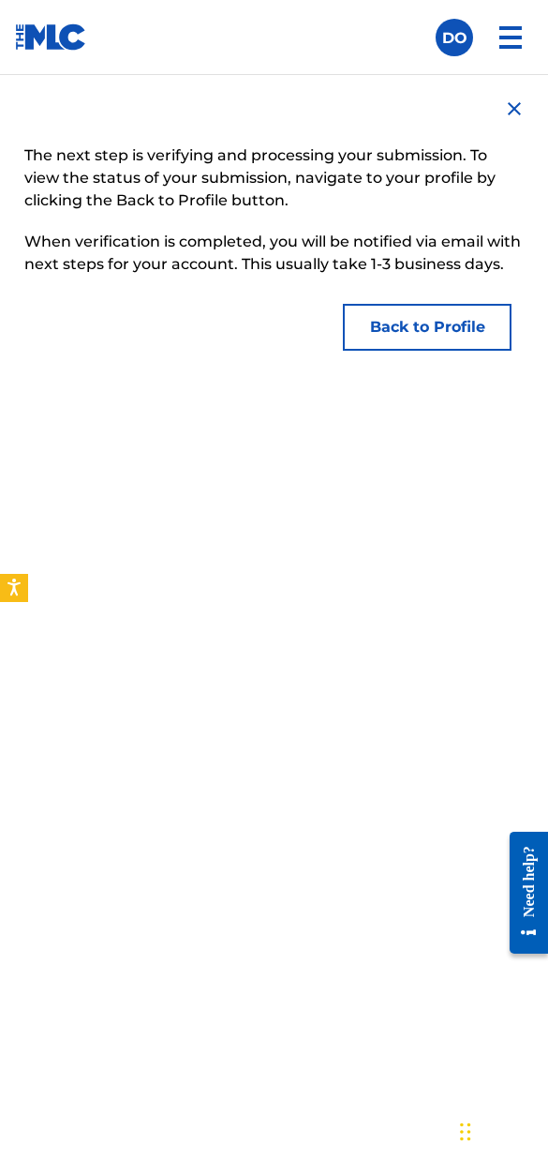
click at [483, 324] on button "Back to Profile" at bounding box center [427, 327] width 169 height 47
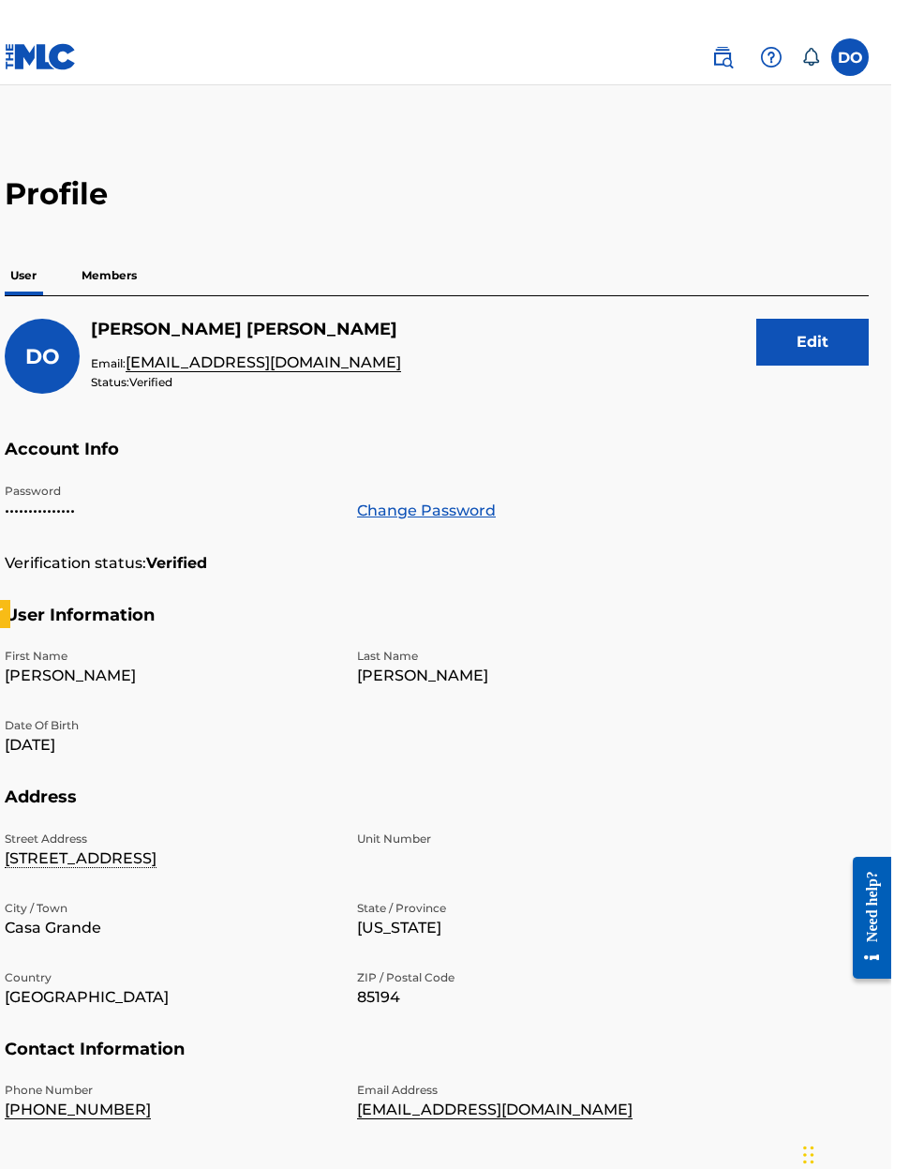
scroll to position [86, 0]
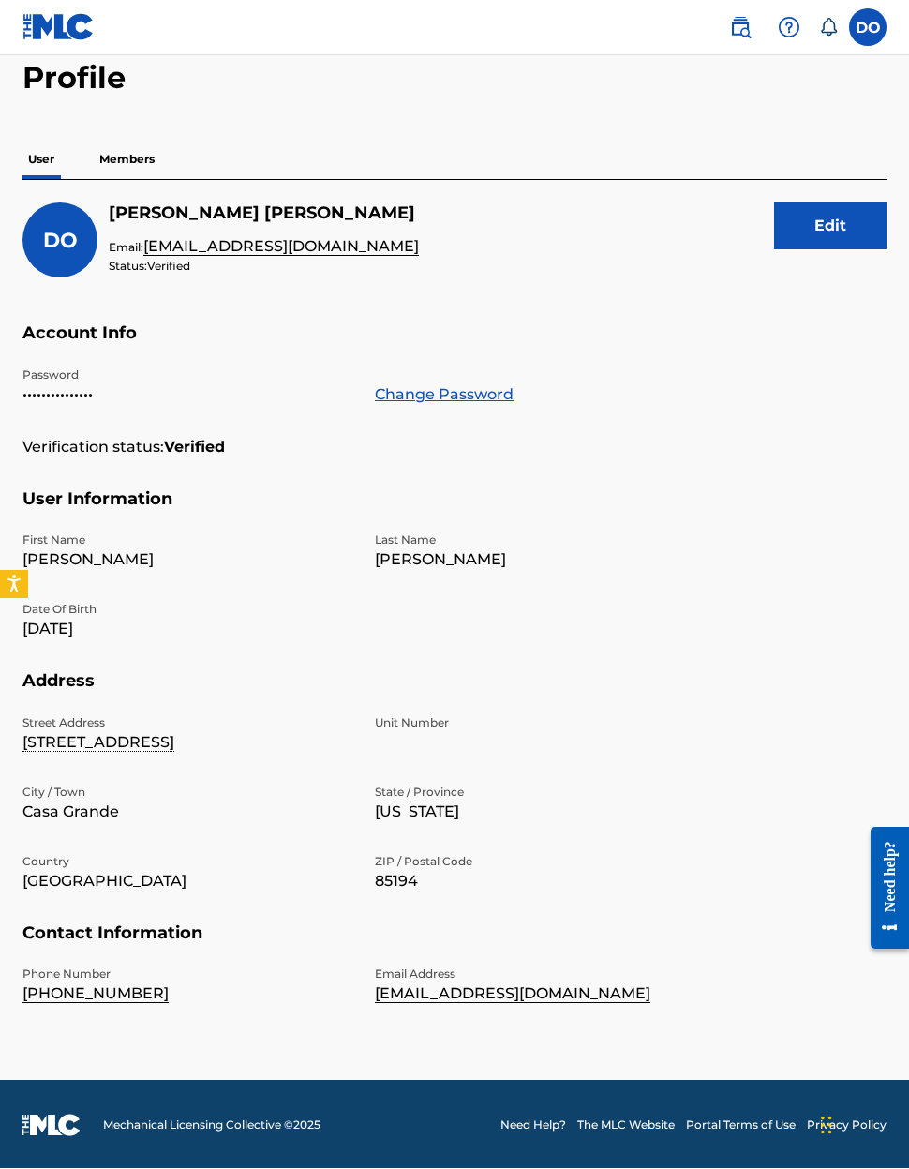
click at [118, 168] on p "Members" at bounding box center [127, 160] width 67 height 39
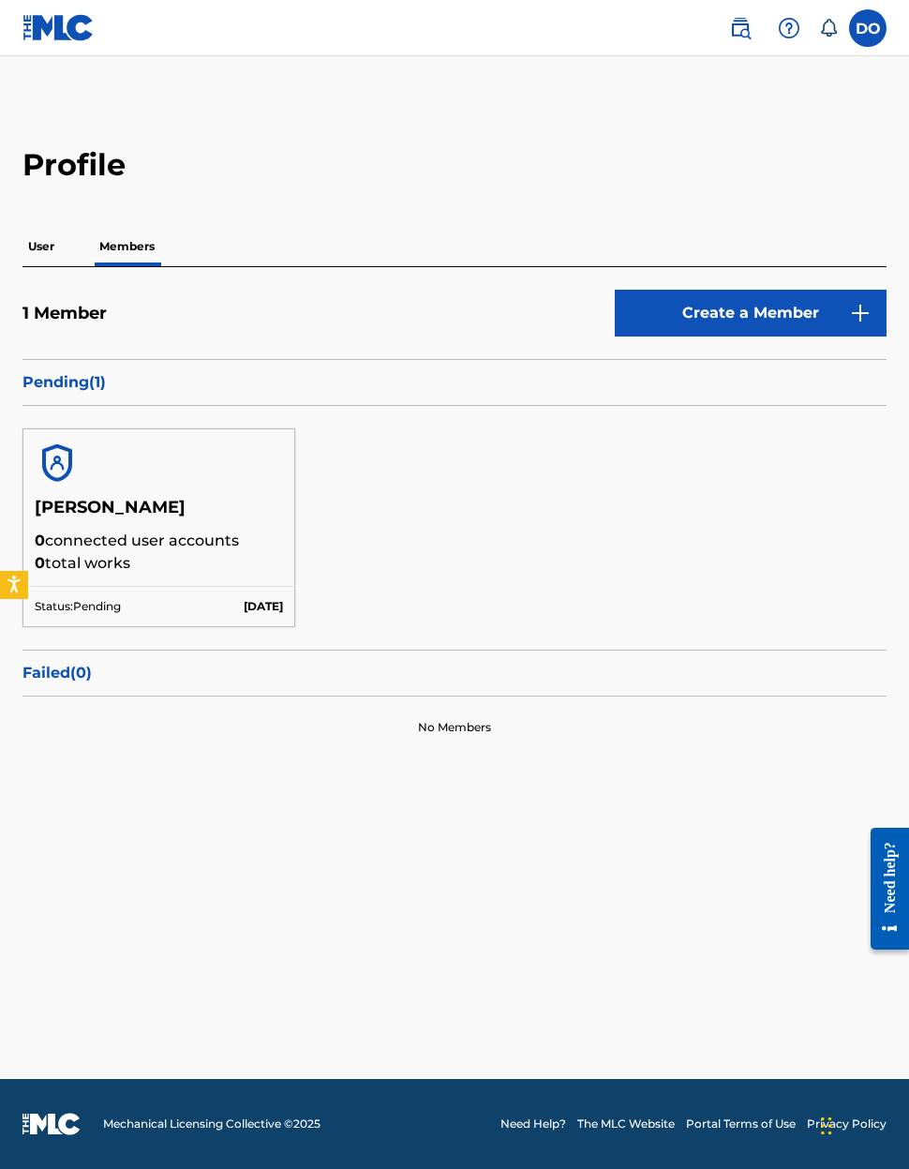
click at [52, 262] on p "User" at bounding box center [42, 246] width 38 height 39
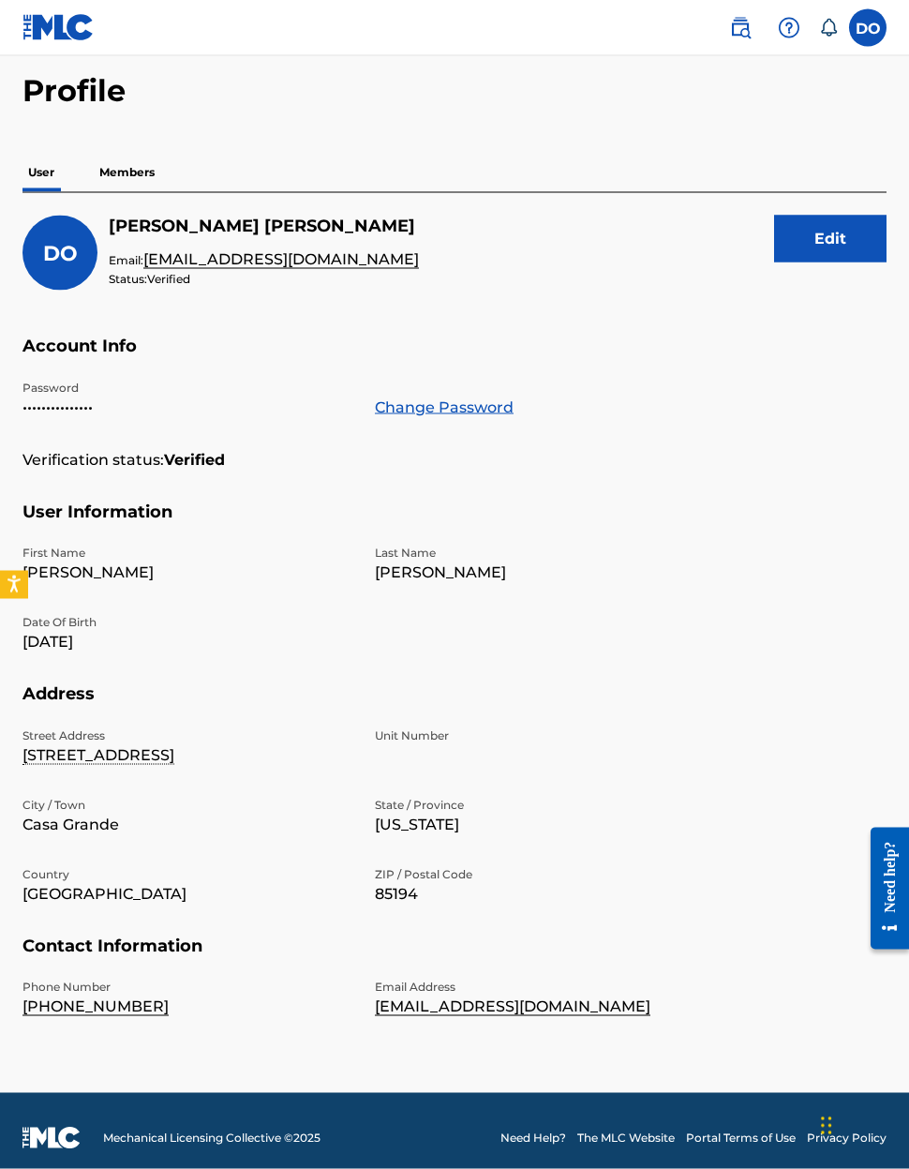
scroll to position [86, 0]
